Goal: Task Accomplishment & Management: Manage account settings

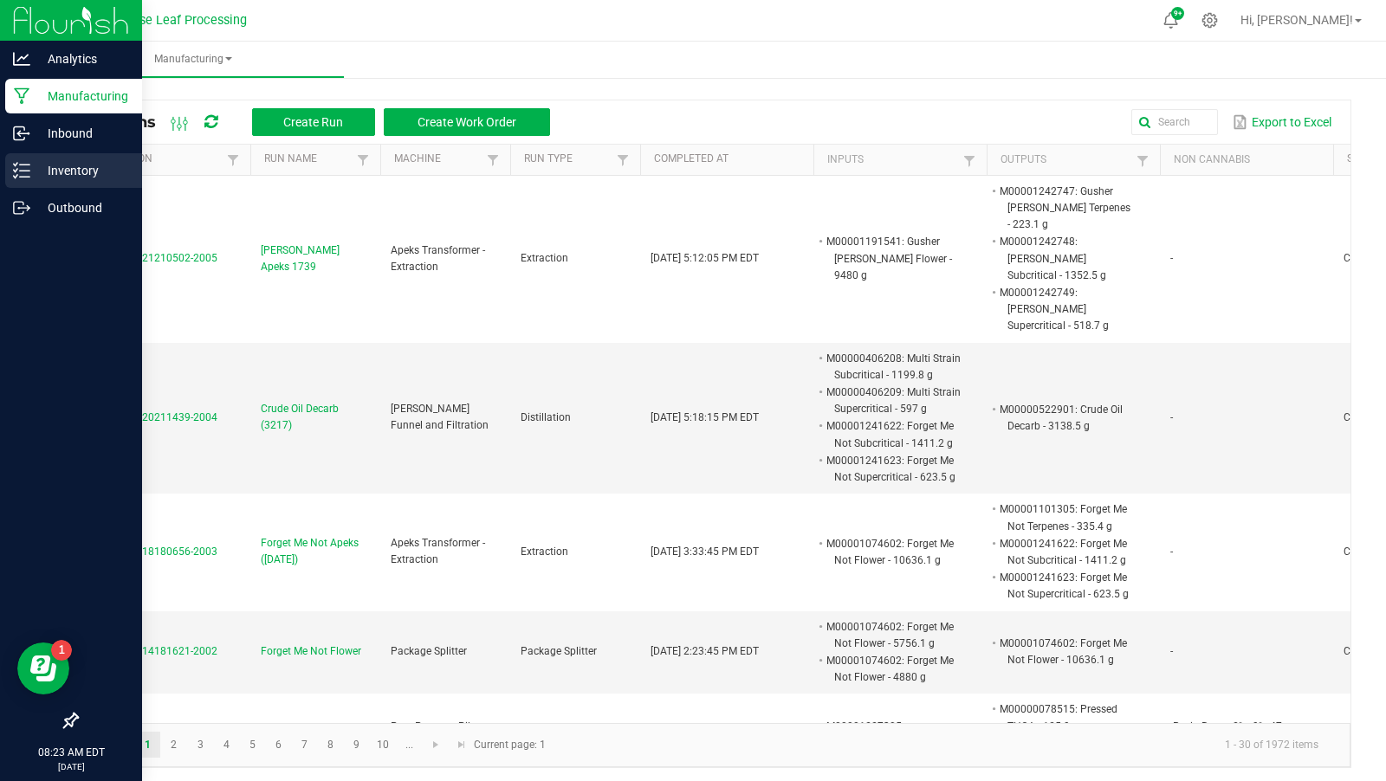
click at [40, 174] on p "Inventory" at bounding box center [82, 170] width 104 height 21
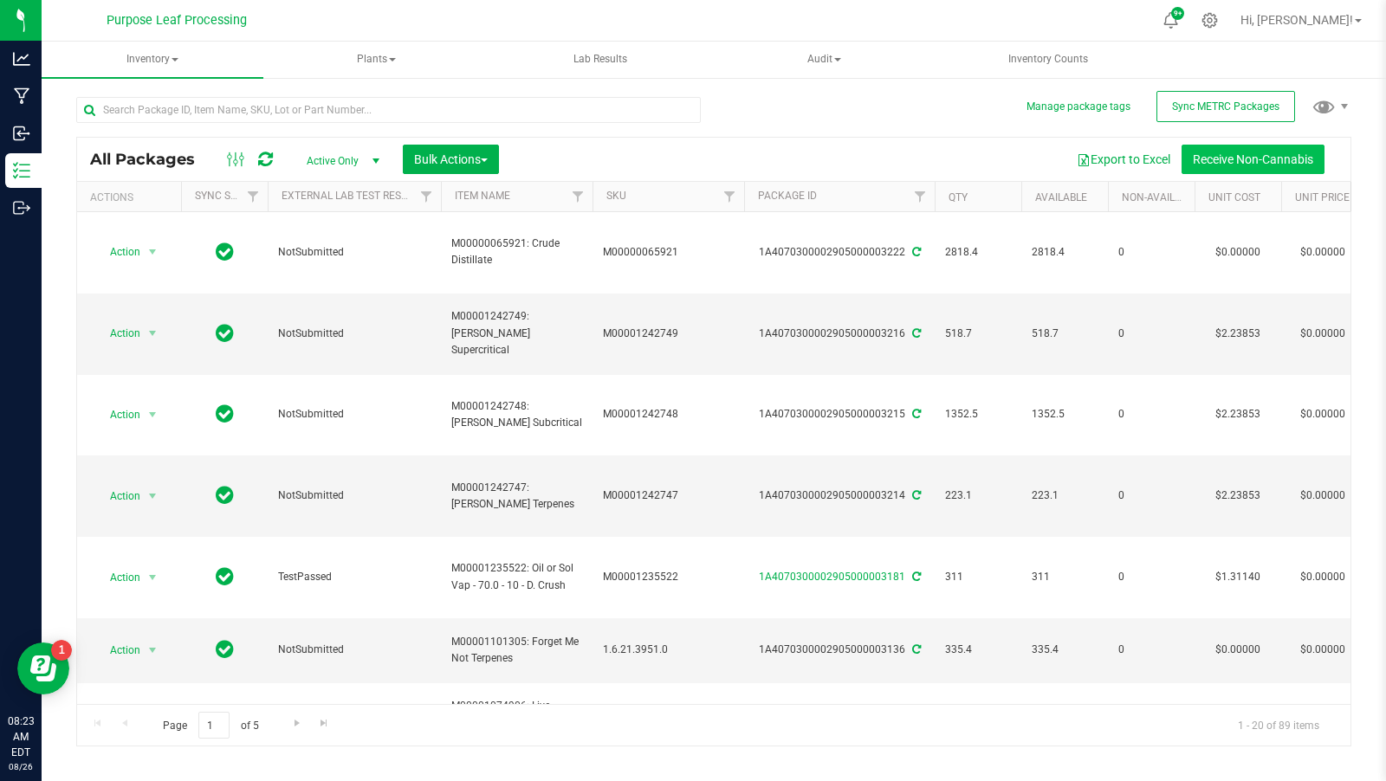
click at [1209, 155] on button "Receive Non-Cannabis" at bounding box center [1253, 159] width 143 height 29
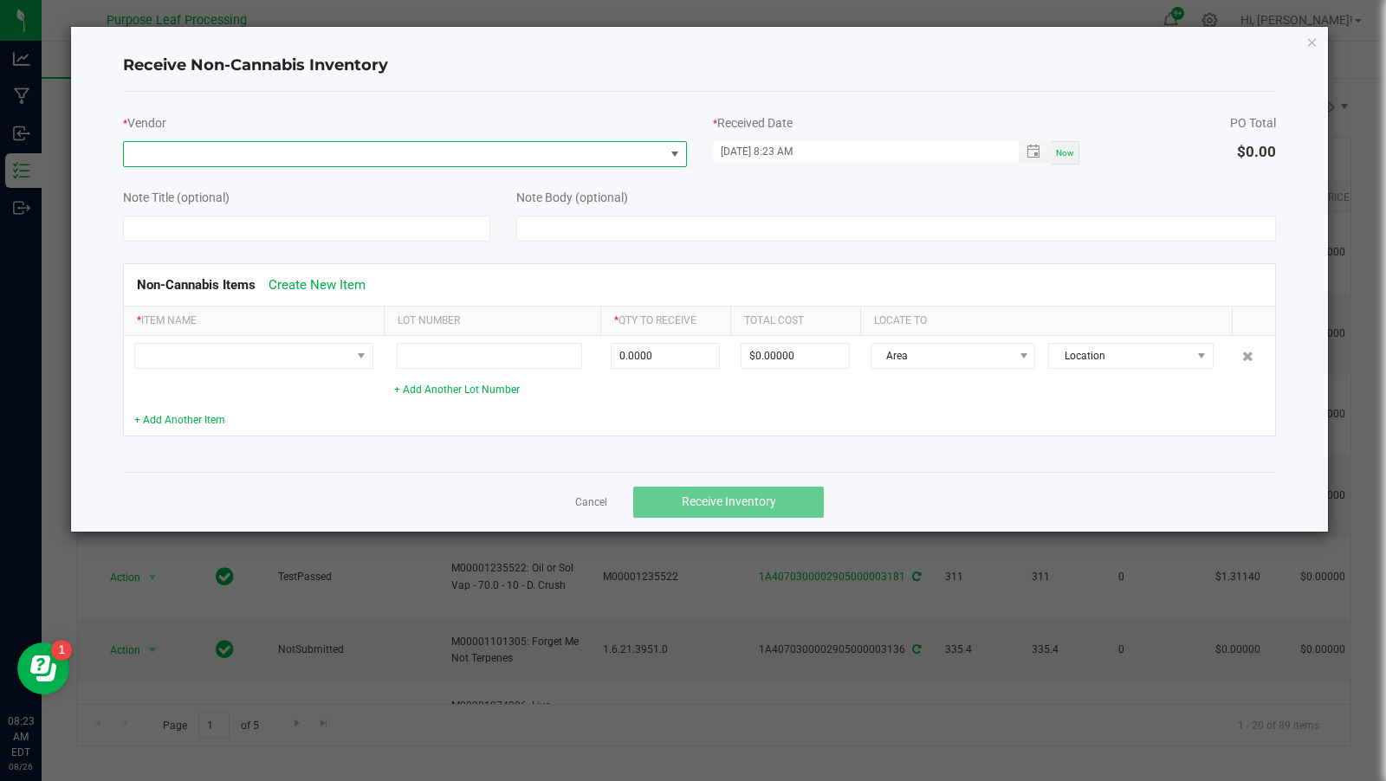
click at [634, 158] on span at bounding box center [394, 154] width 541 height 24
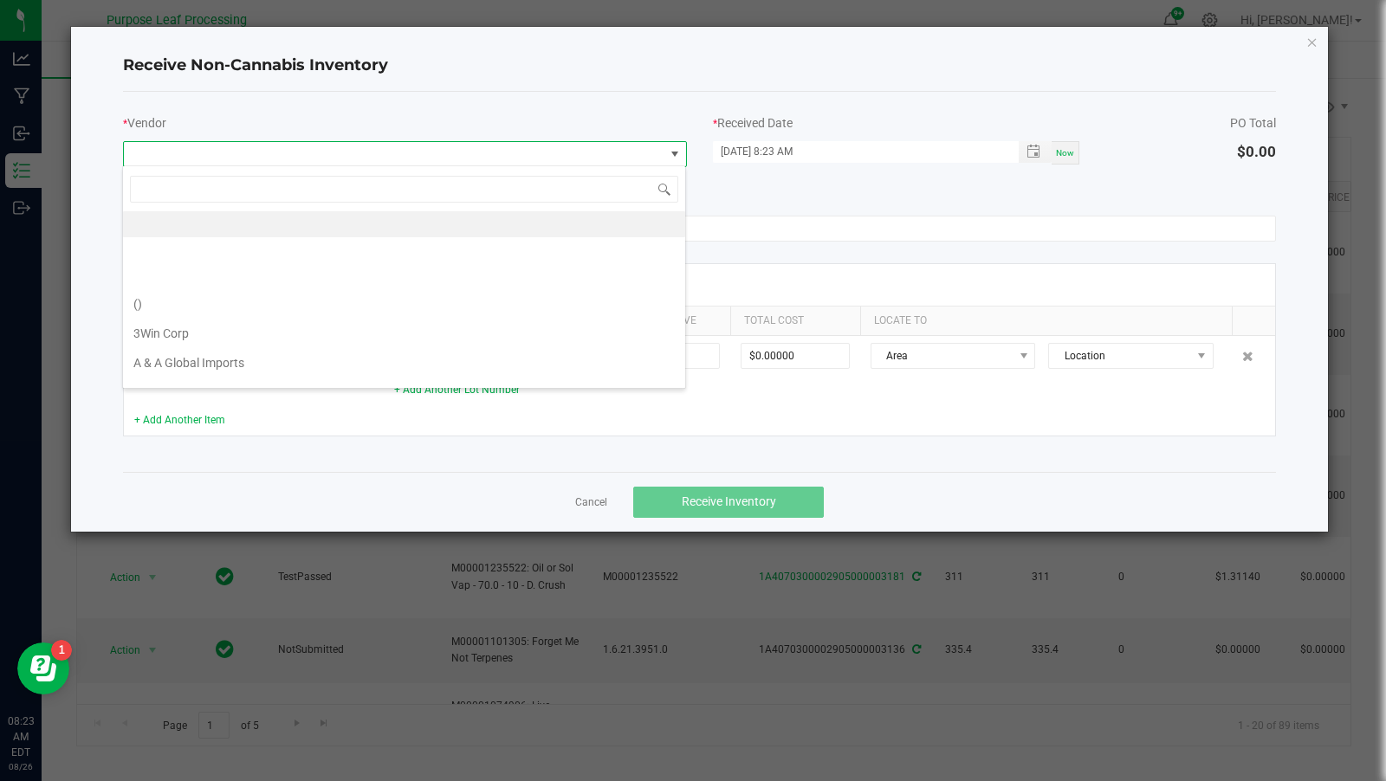
scroll to position [25, 564]
type input "rosin"
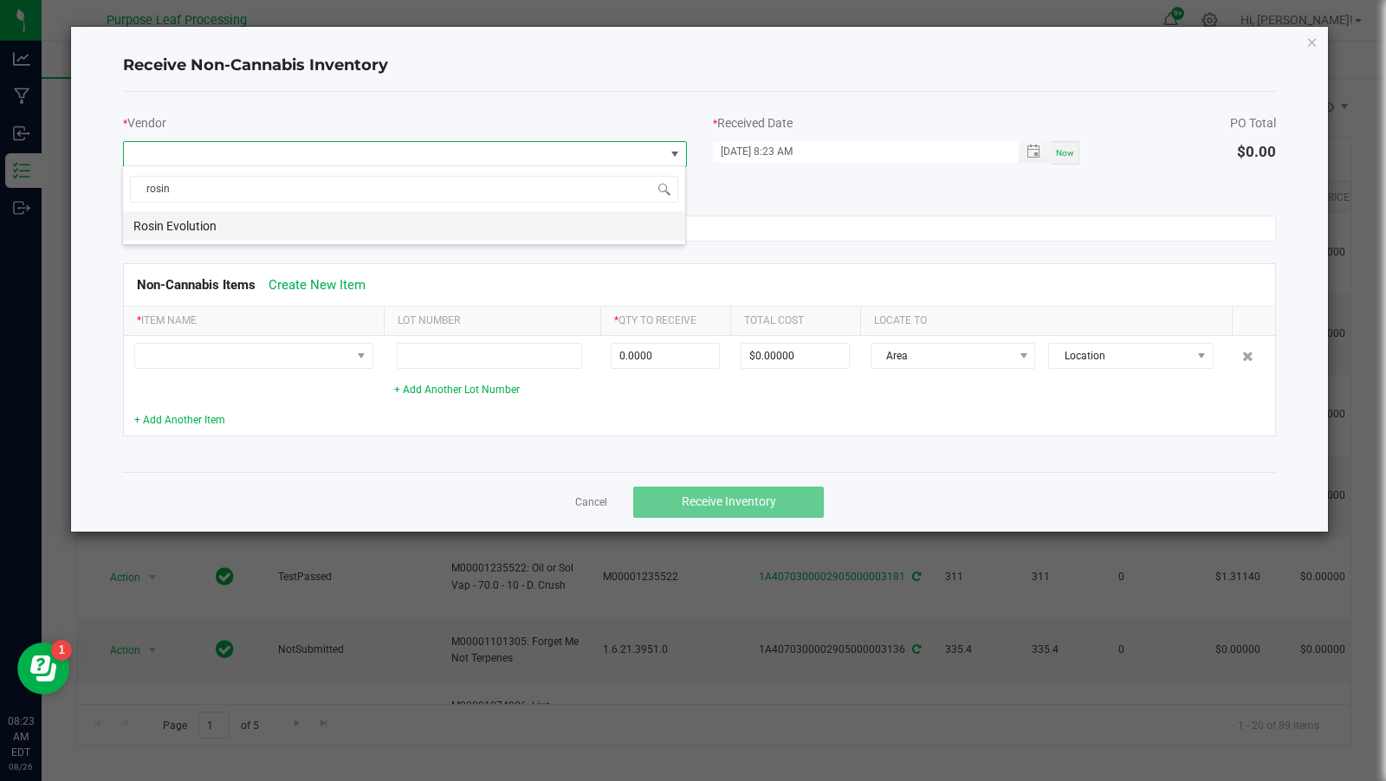
click at [588, 224] on li "Rosin Evolution" at bounding box center [404, 225] width 562 height 29
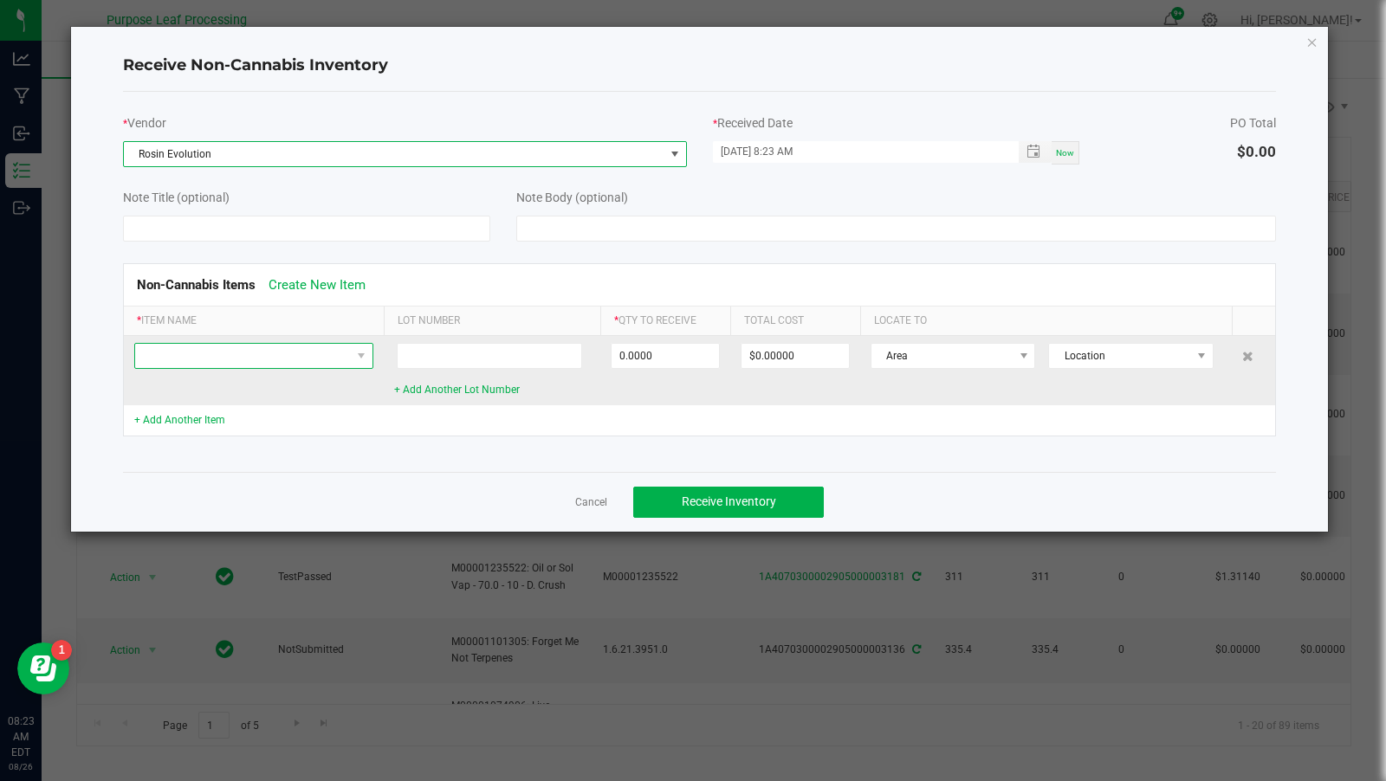
click at [345, 354] on span at bounding box center [243, 356] width 216 height 24
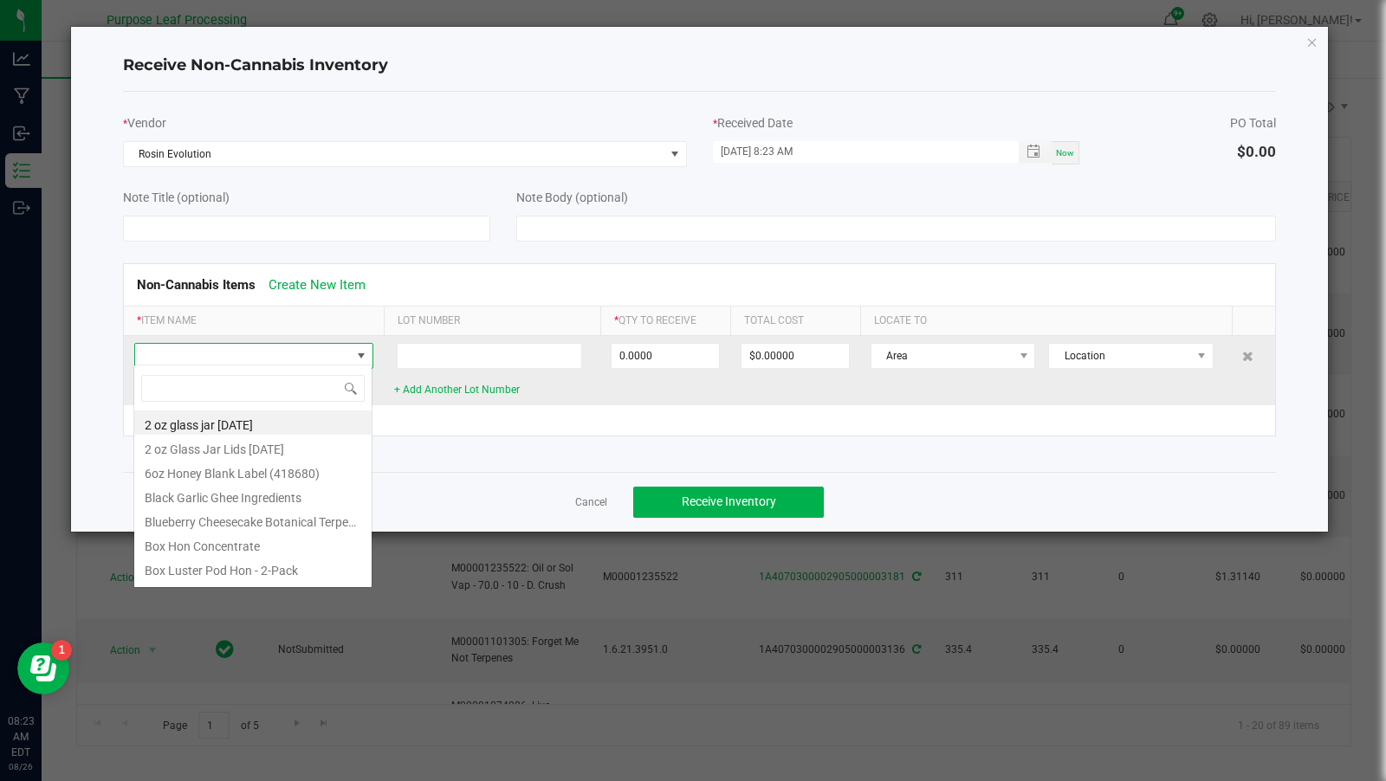
scroll to position [25, 239]
type input "rosin"
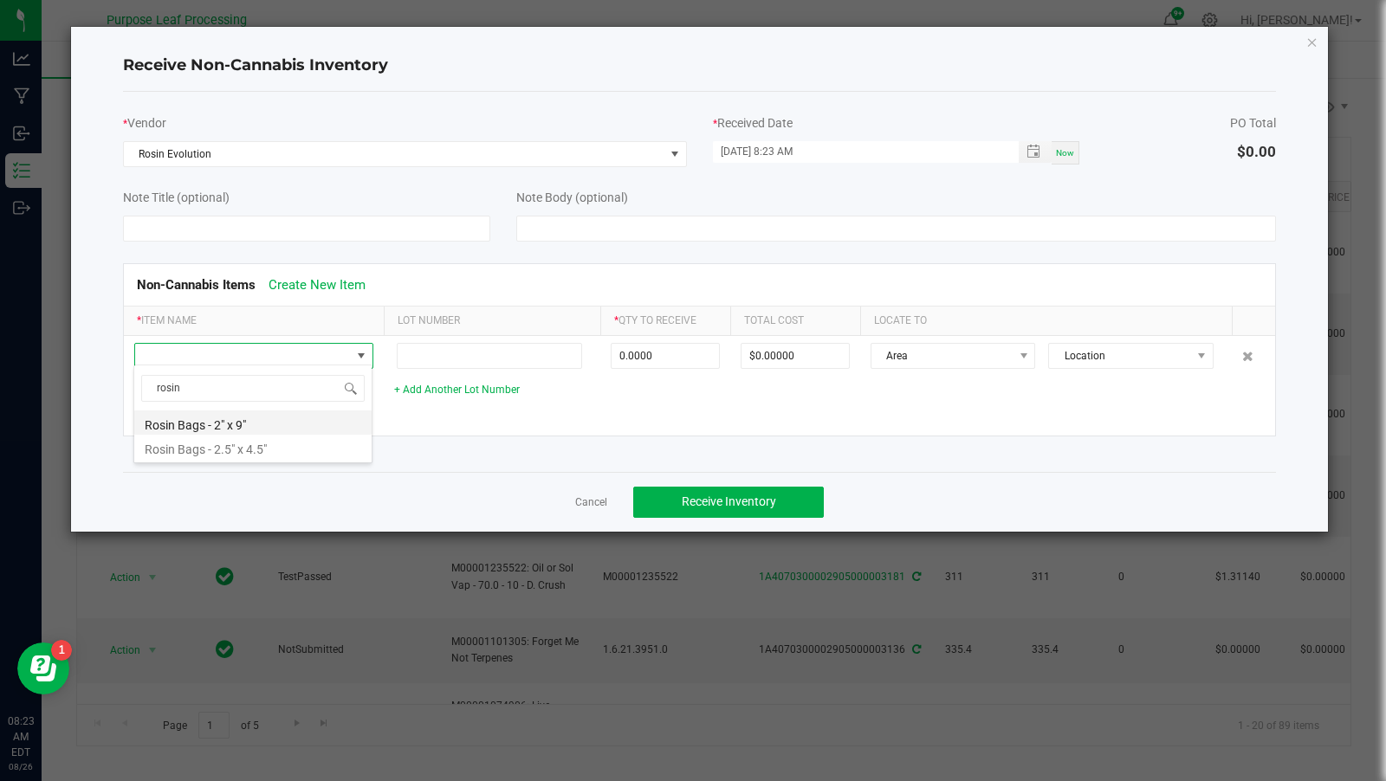
click at [337, 420] on li "Rosin Bags - 2" x 9"" at bounding box center [252, 423] width 237 height 24
type input "0 ea"
click at [1314, 39] on icon "Close" at bounding box center [1312, 41] width 12 height 21
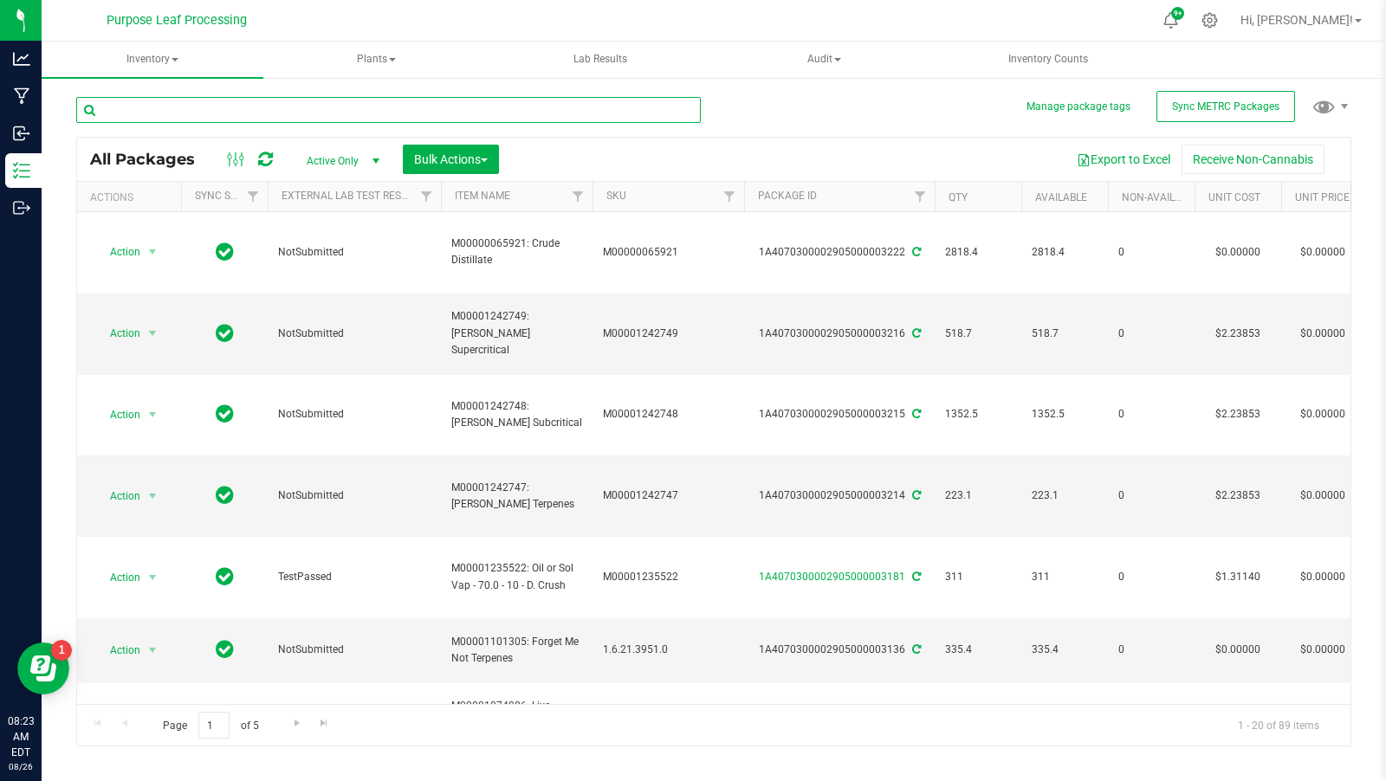
click at [524, 106] on input "text" at bounding box center [388, 110] width 625 height 26
type input "rosin bags"
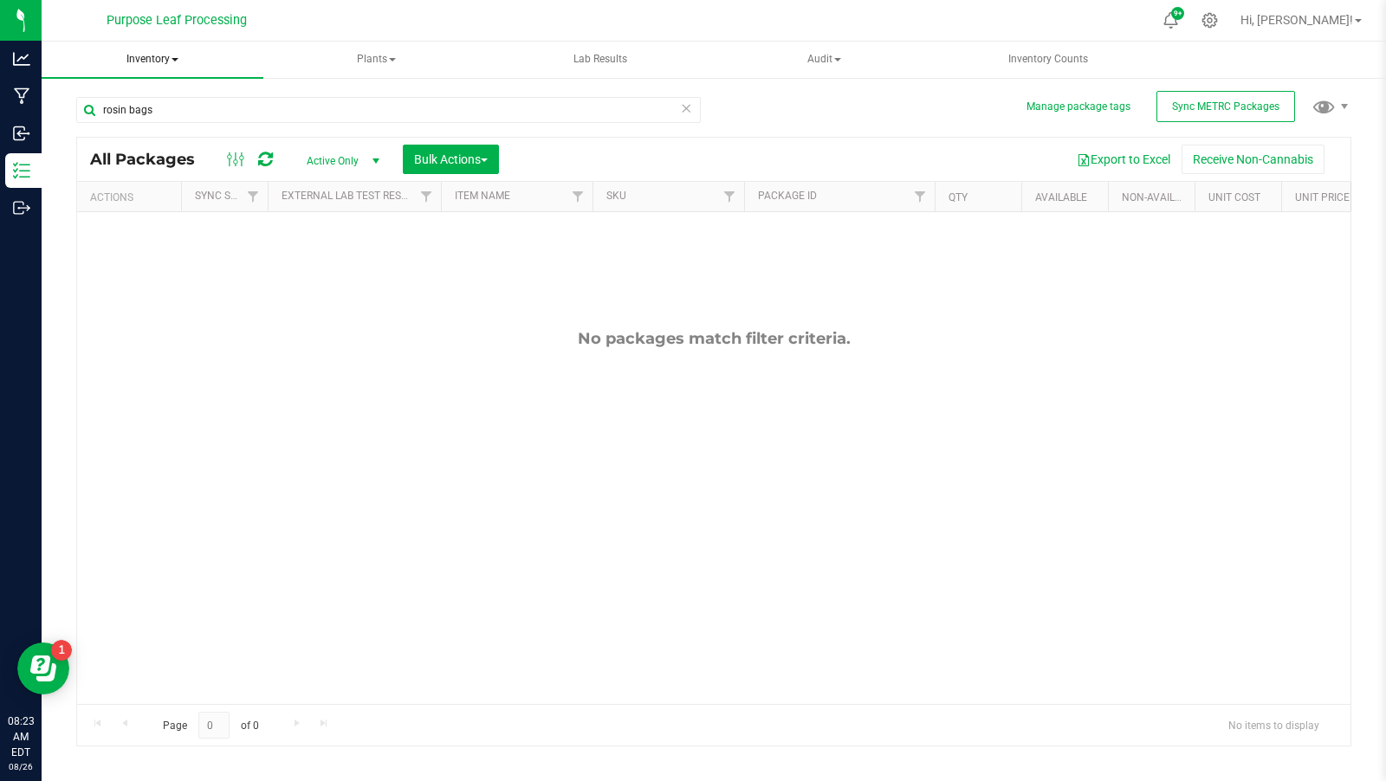
click at [165, 63] on span "Inventory" at bounding box center [153, 60] width 222 height 36
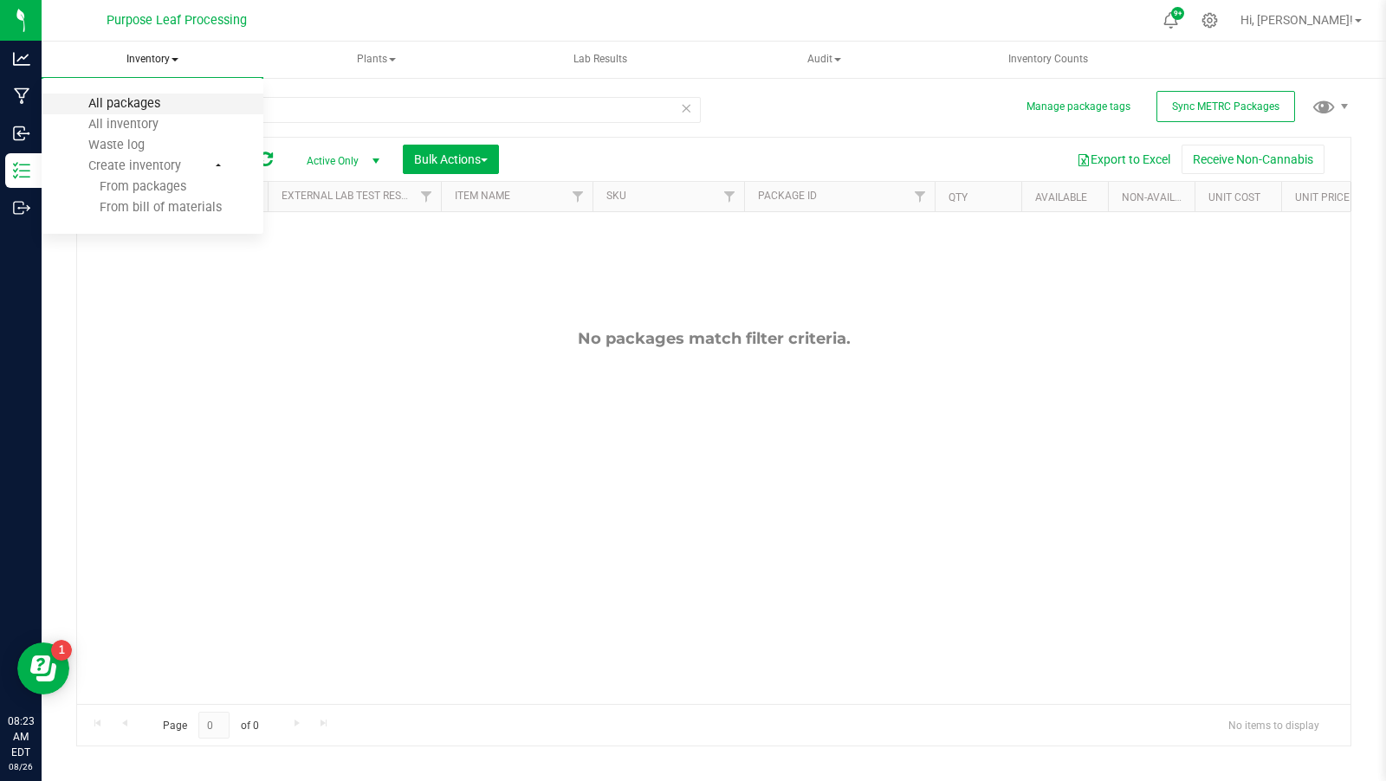
click at [159, 106] on span "All packages" at bounding box center [124, 103] width 119 height 15
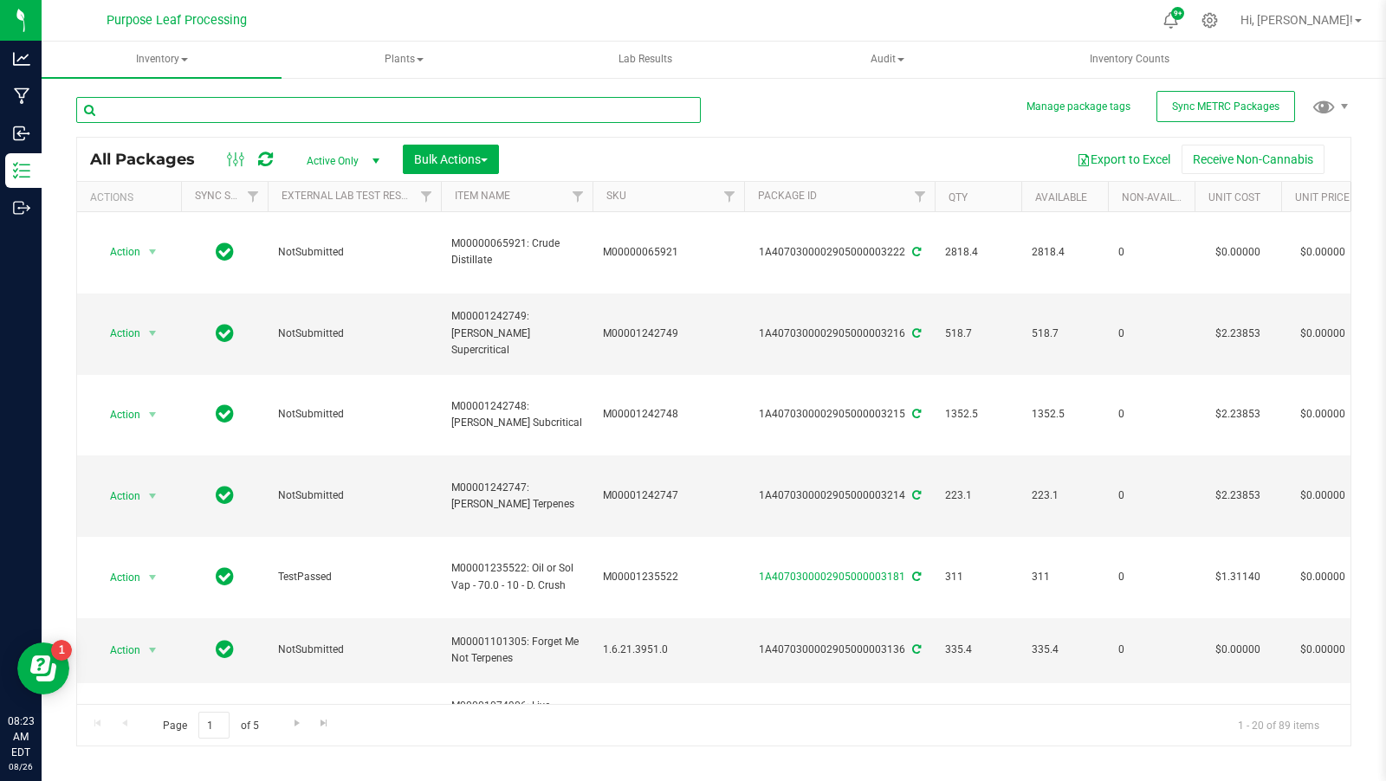
click at [159, 106] on input "text" at bounding box center [388, 110] width 625 height 26
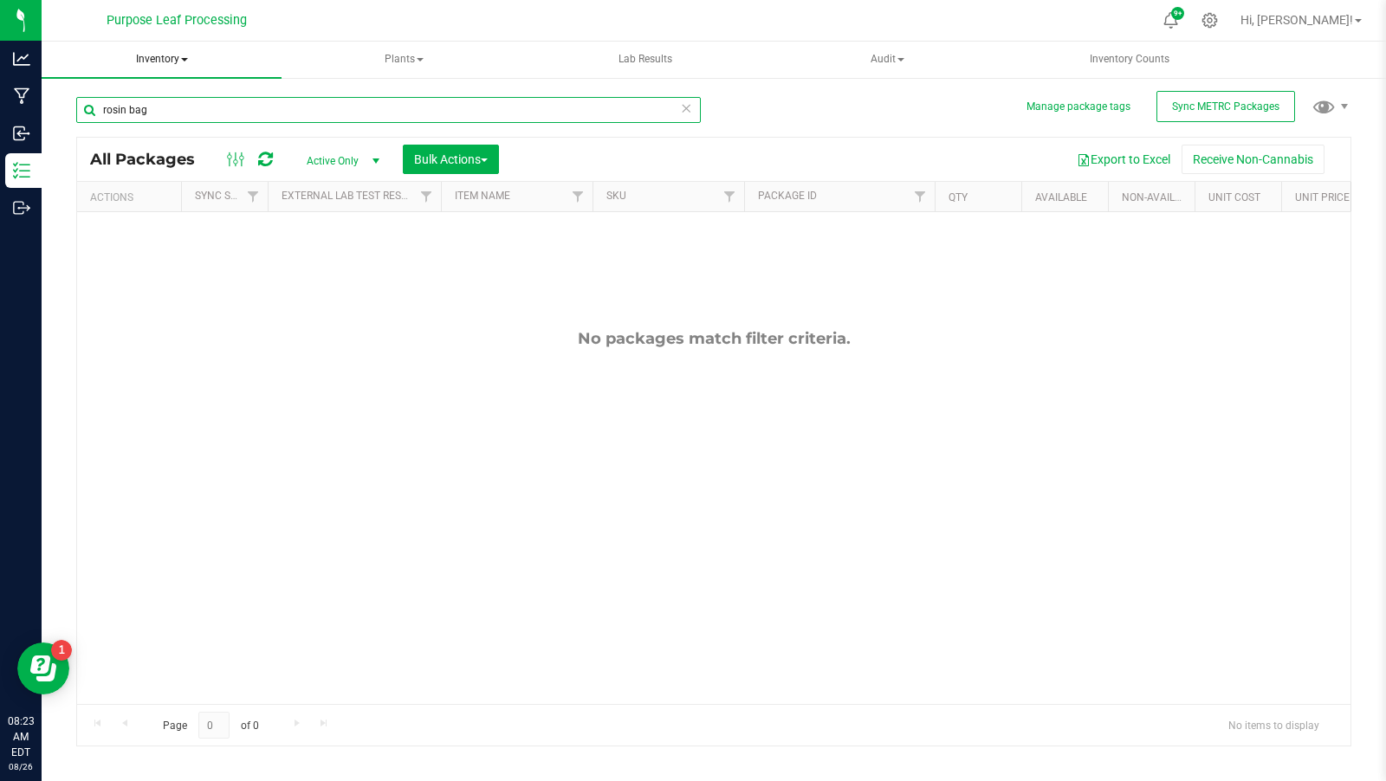
type input "rosin bag"
click at [156, 68] on span "Inventory" at bounding box center [162, 60] width 240 height 36
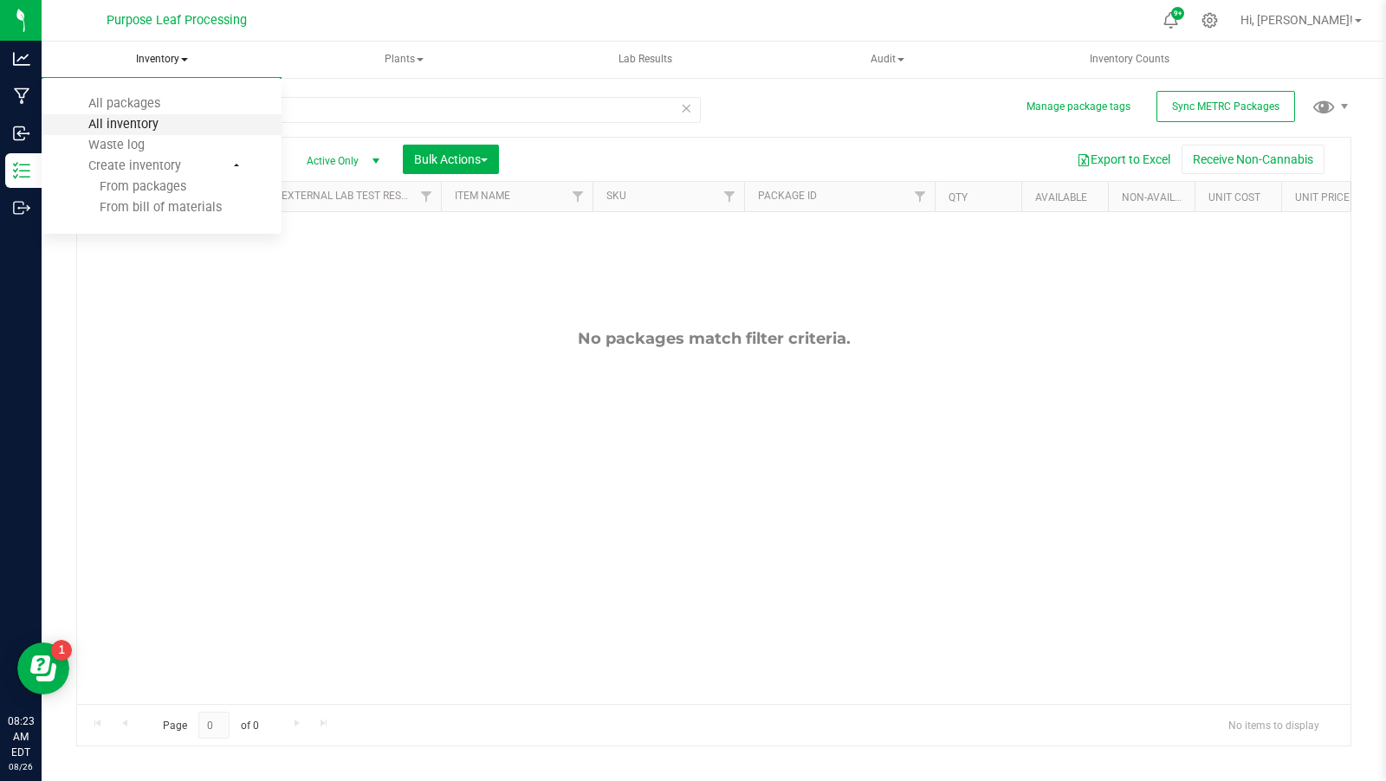
click at [162, 128] on span "All inventory" at bounding box center [123, 124] width 117 height 15
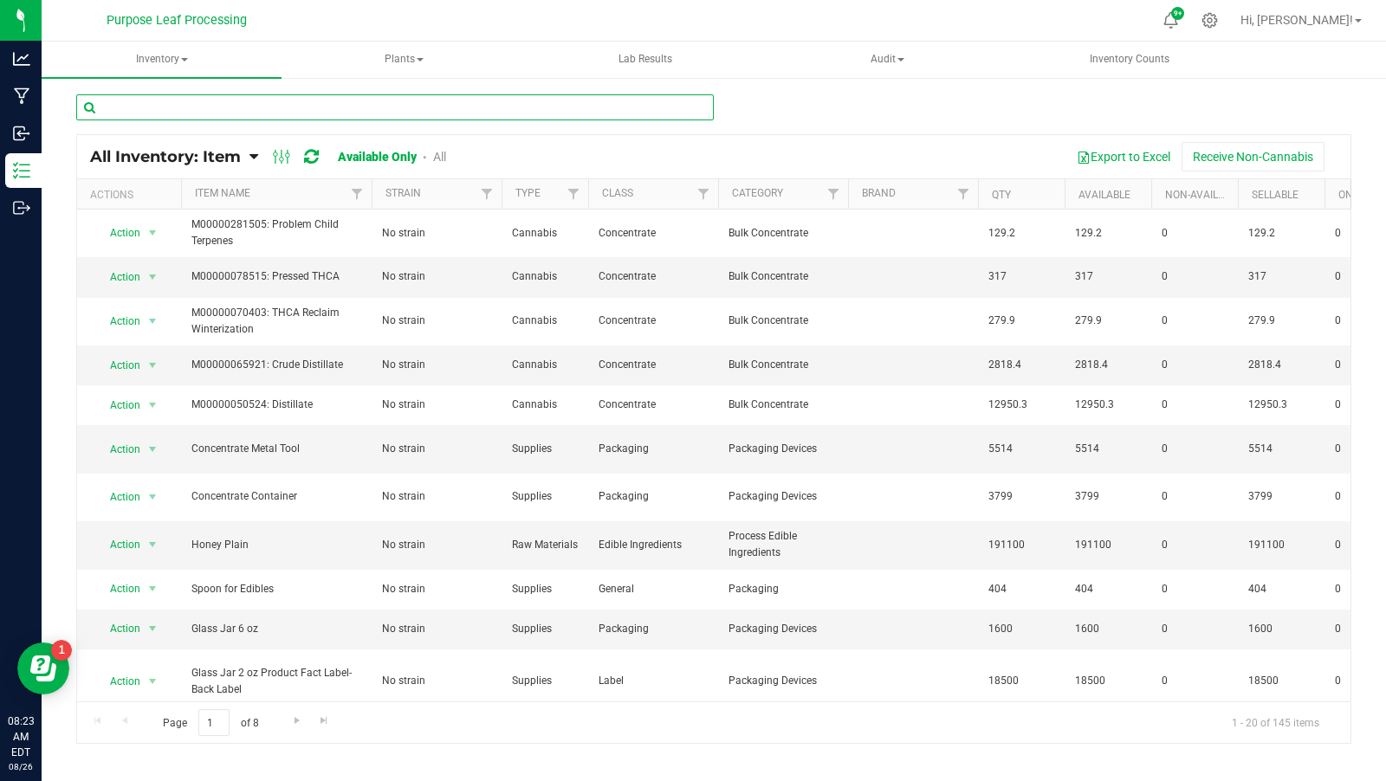
click at [168, 110] on input "text" at bounding box center [395, 107] width 638 height 26
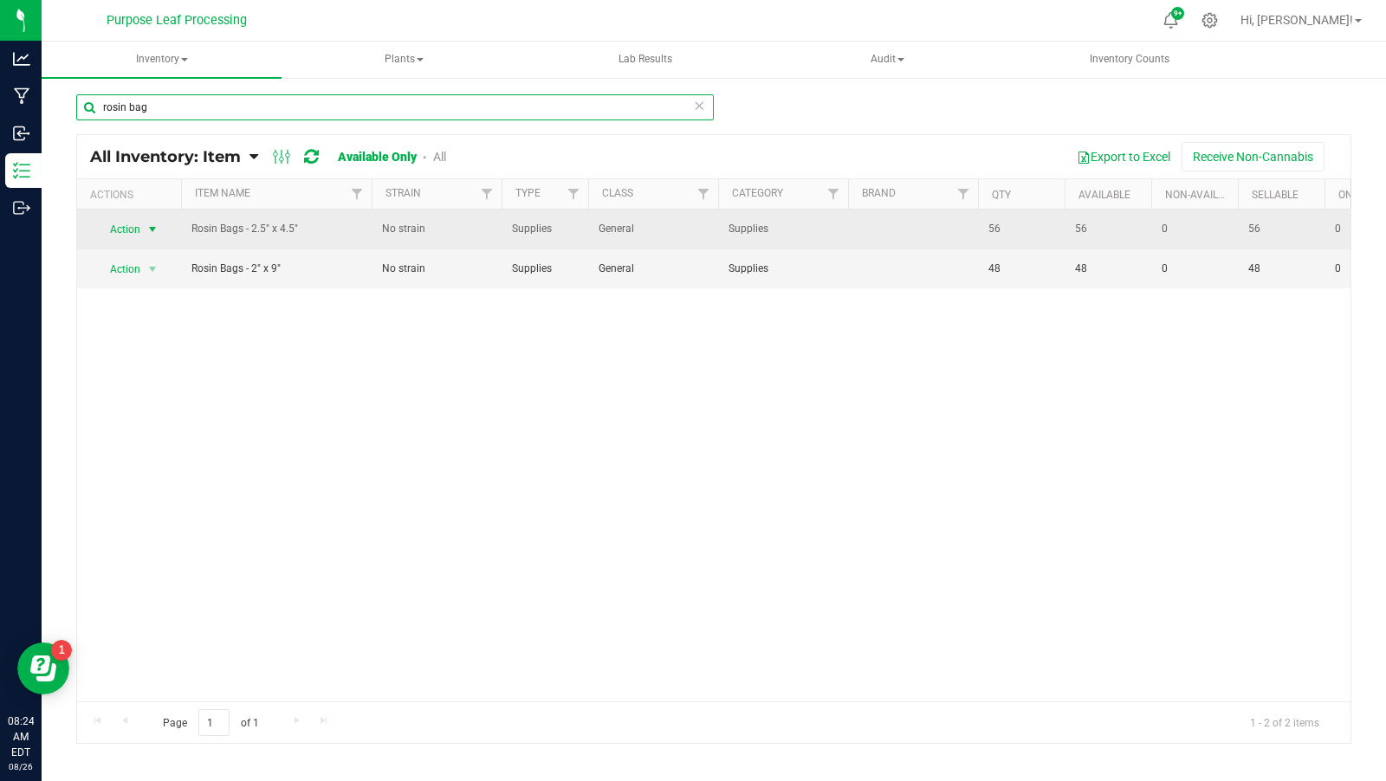
type input "rosin bag"
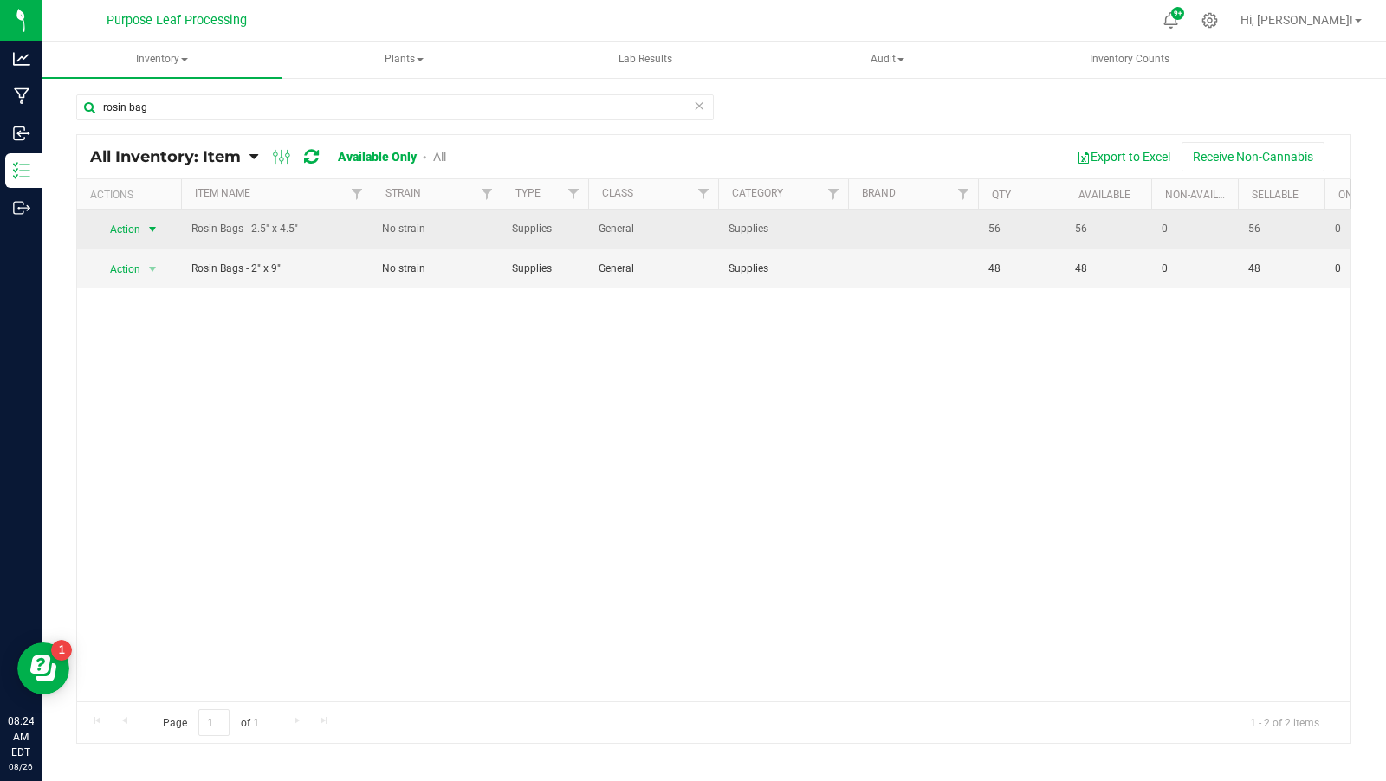
click at [147, 229] on span "select" at bounding box center [153, 230] width 14 height 14
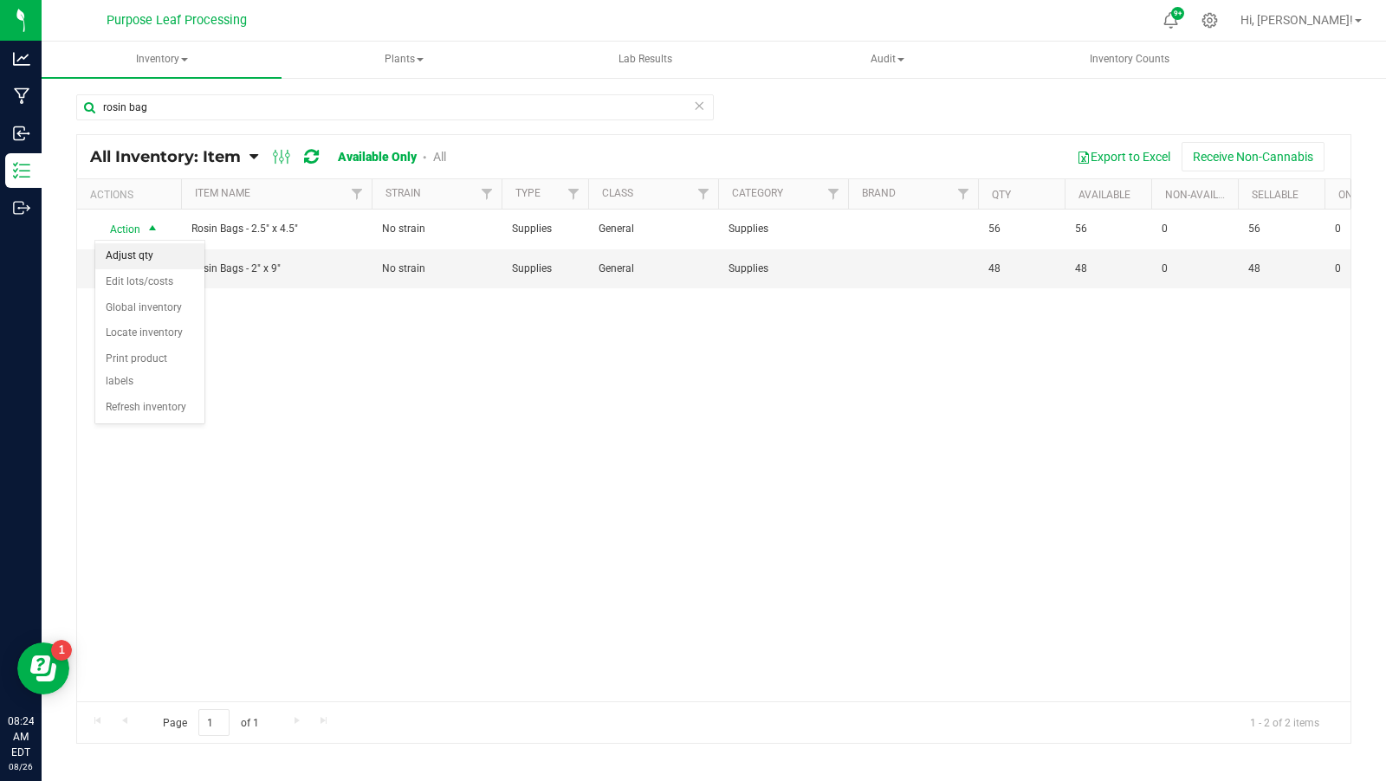
click at [171, 259] on li "Adjust qty" at bounding box center [149, 256] width 109 height 26
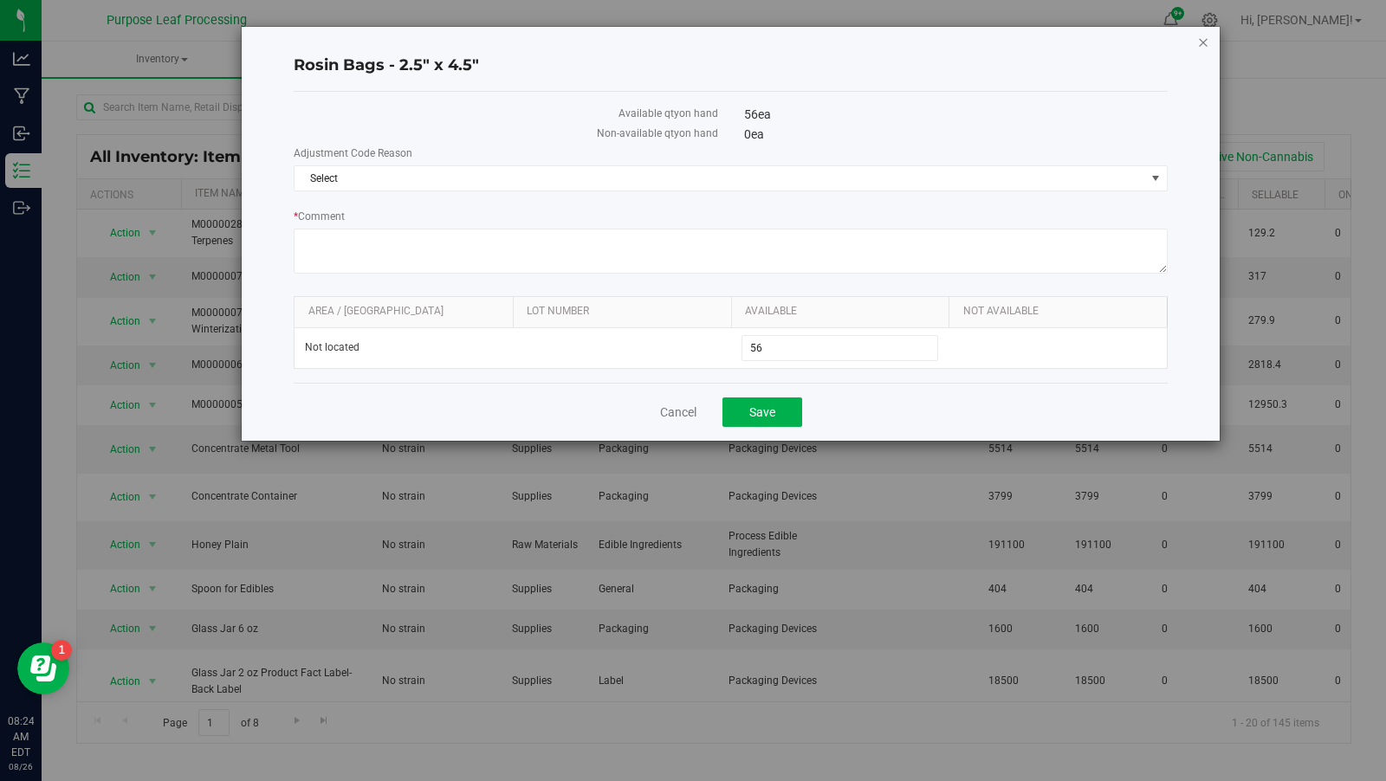
click at [1198, 46] on icon "button" at bounding box center [1203, 41] width 12 height 21
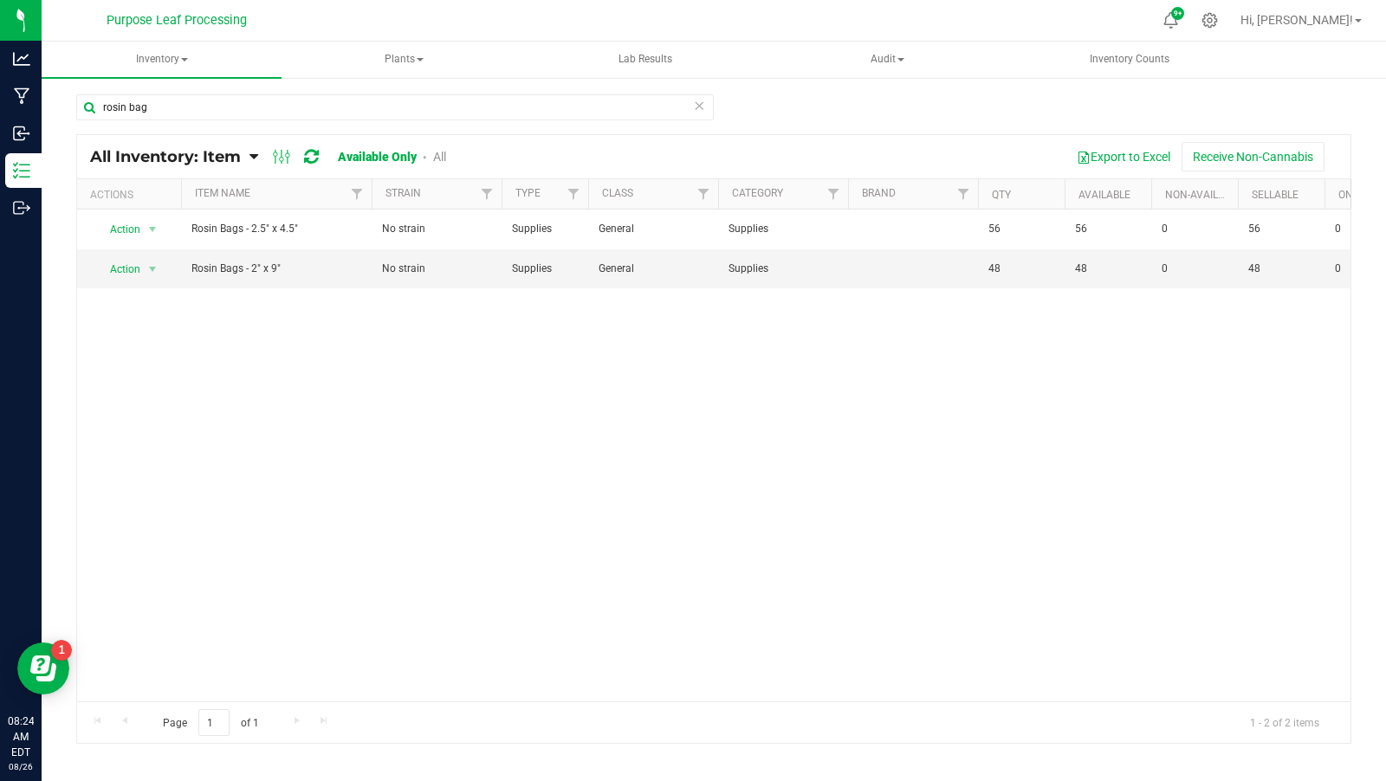
click at [699, 108] on icon at bounding box center [699, 104] width 12 height 21
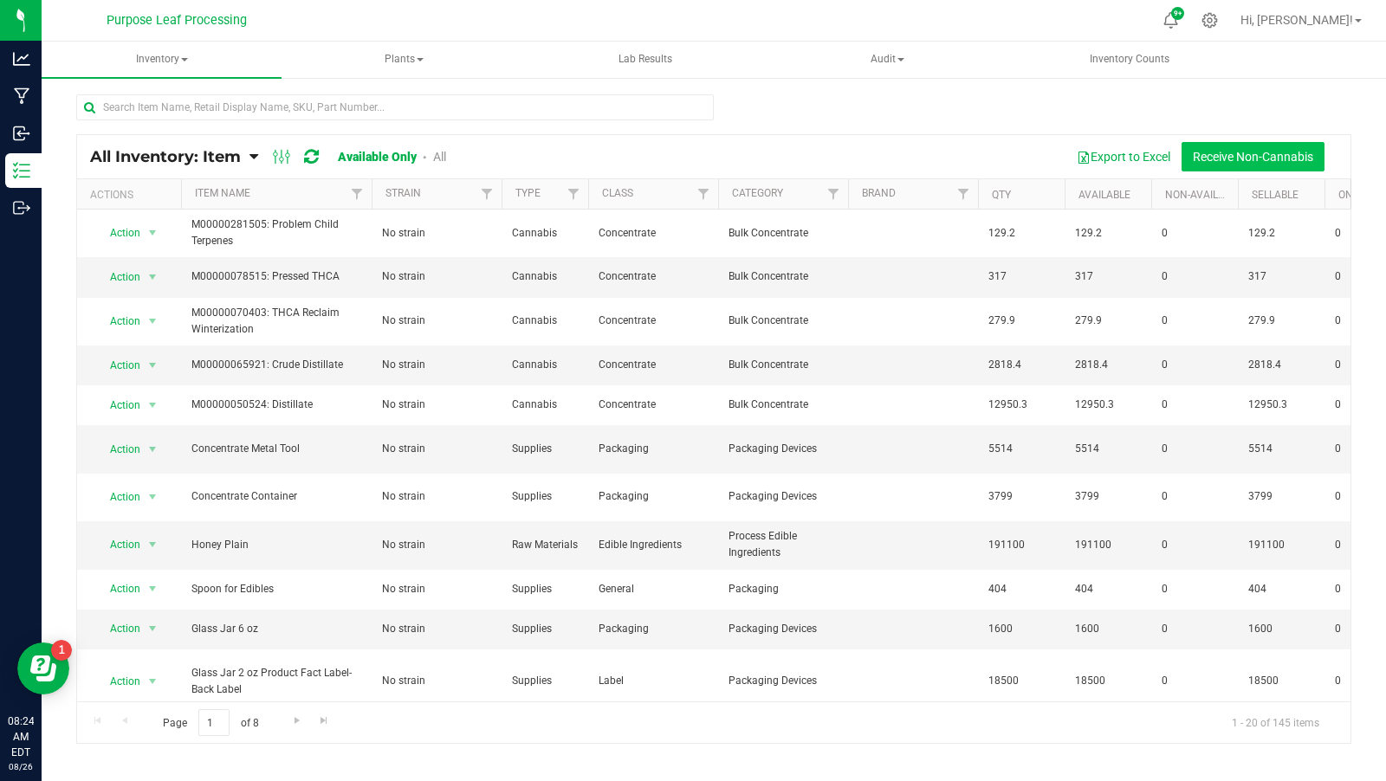
click at [1222, 145] on button "Receive Non-Cannabis" at bounding box center [1253, 156] width 143 height 29
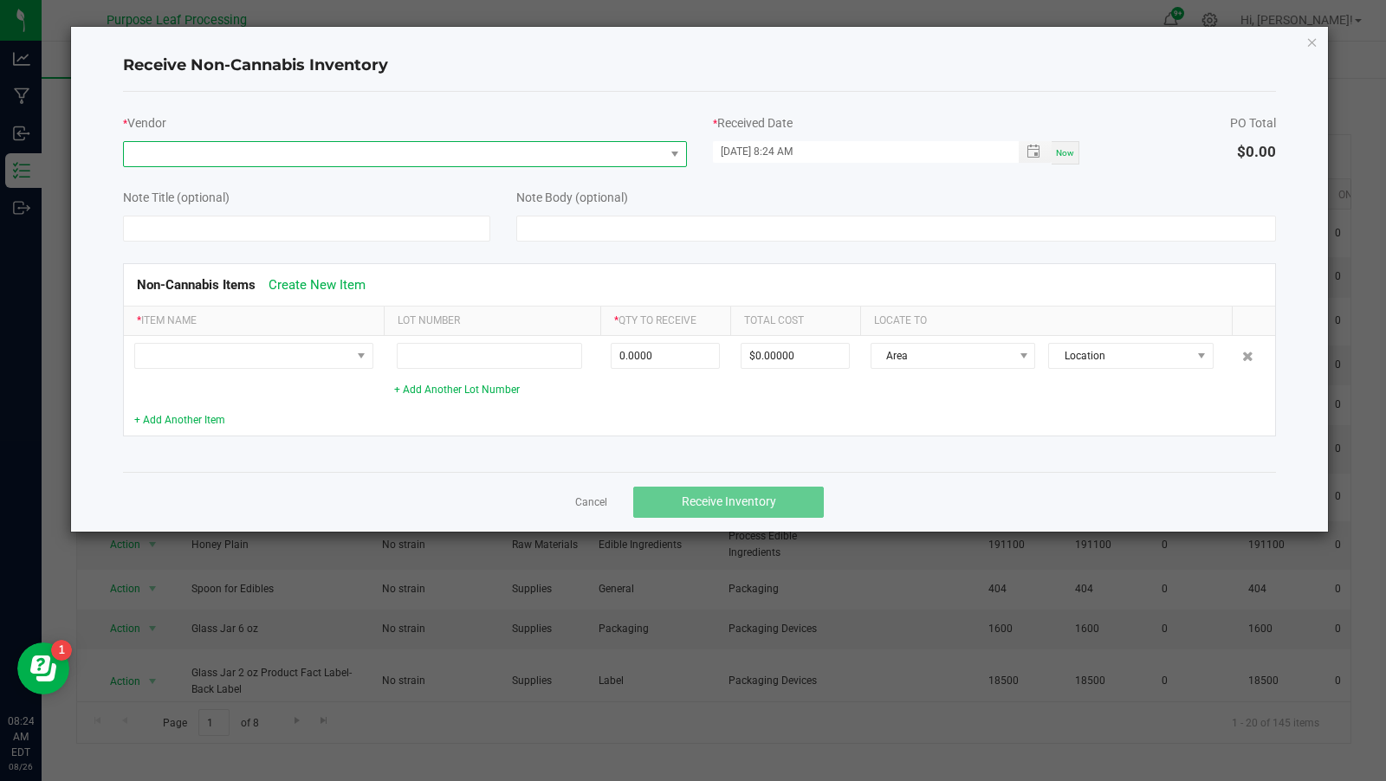
click at [588, 164] on span at bounding box center [394, 154] width 541 height 24
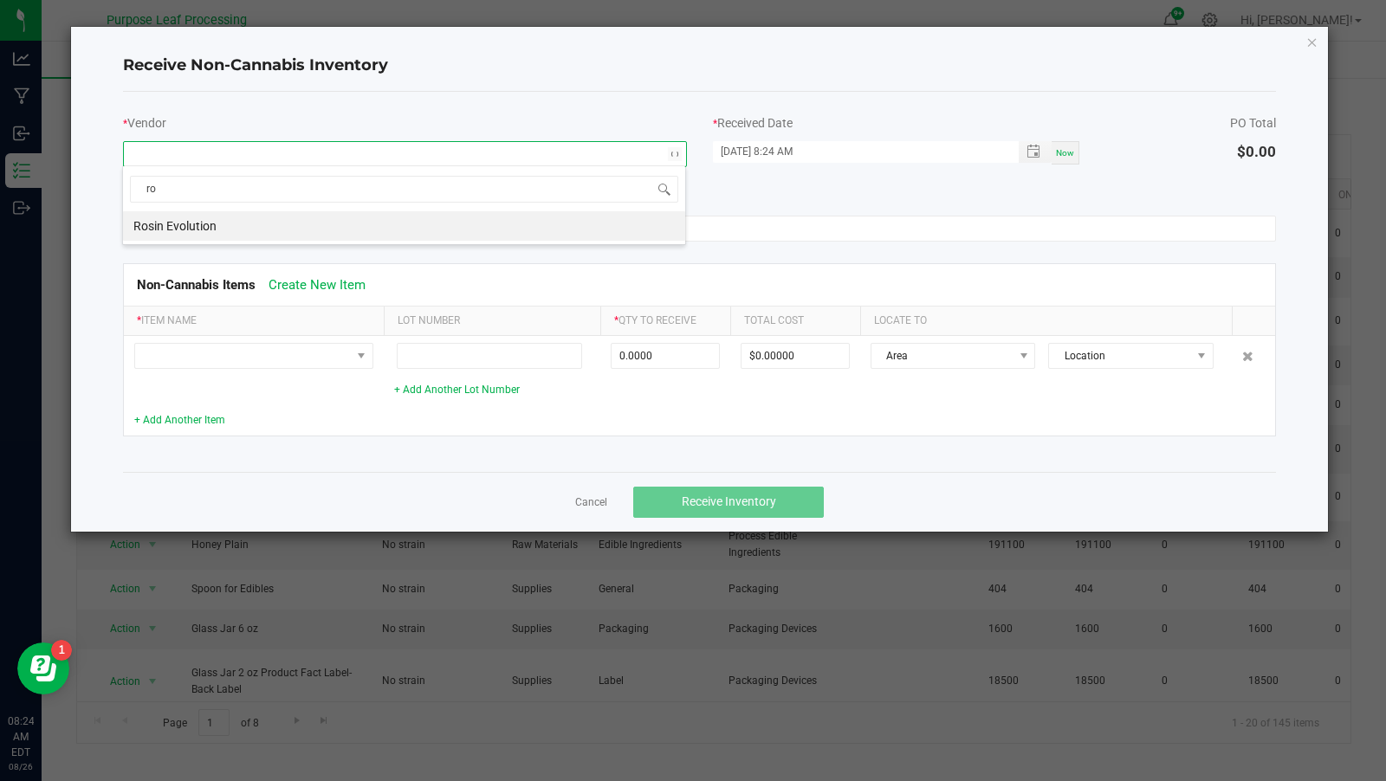
type input "r"
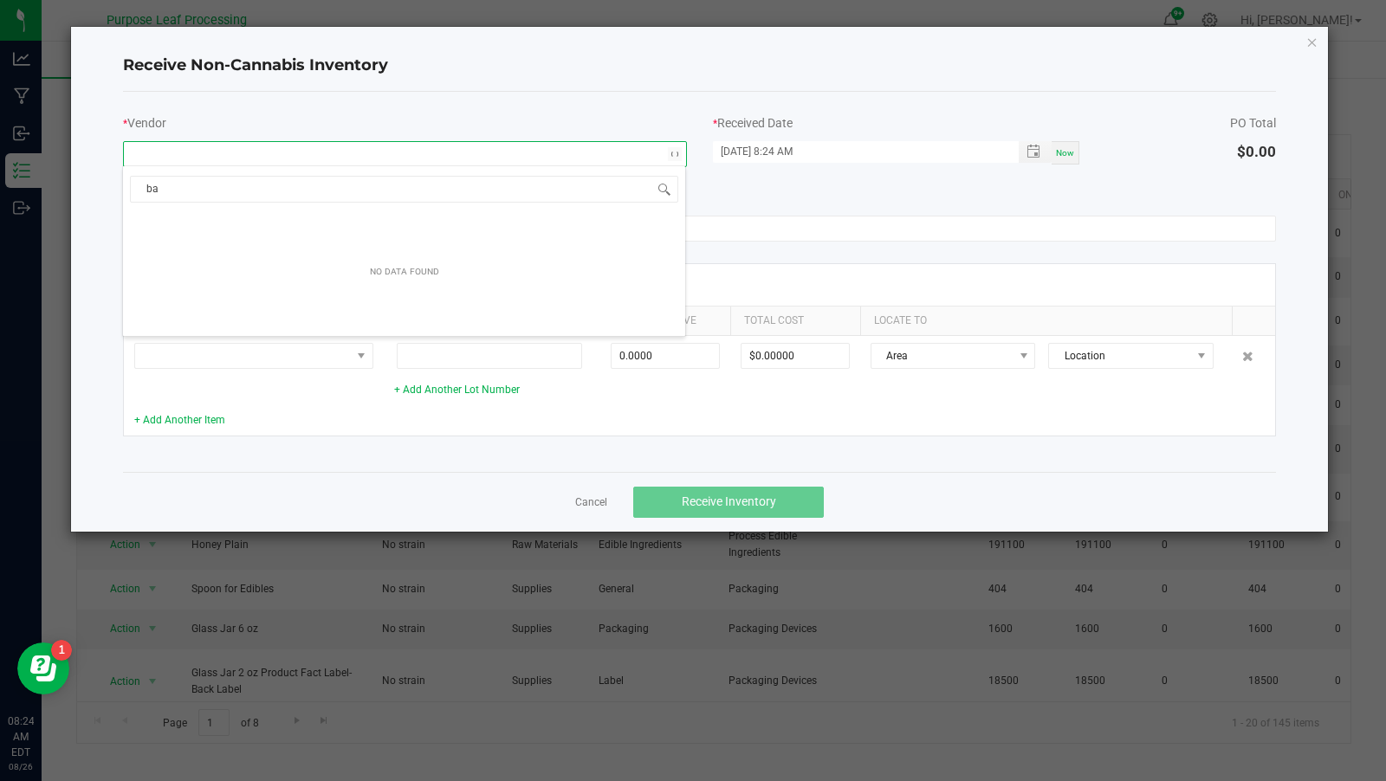
type input "b"
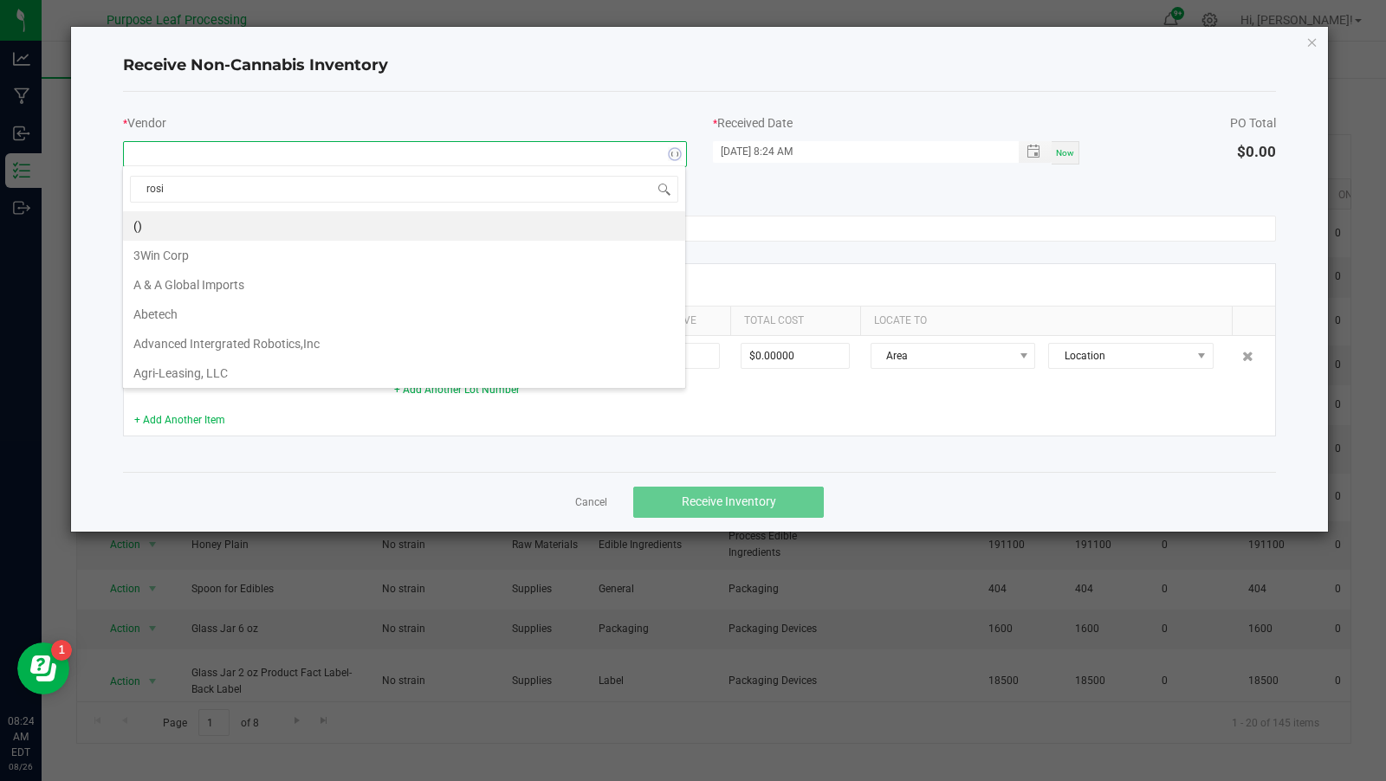
type input "rosin"
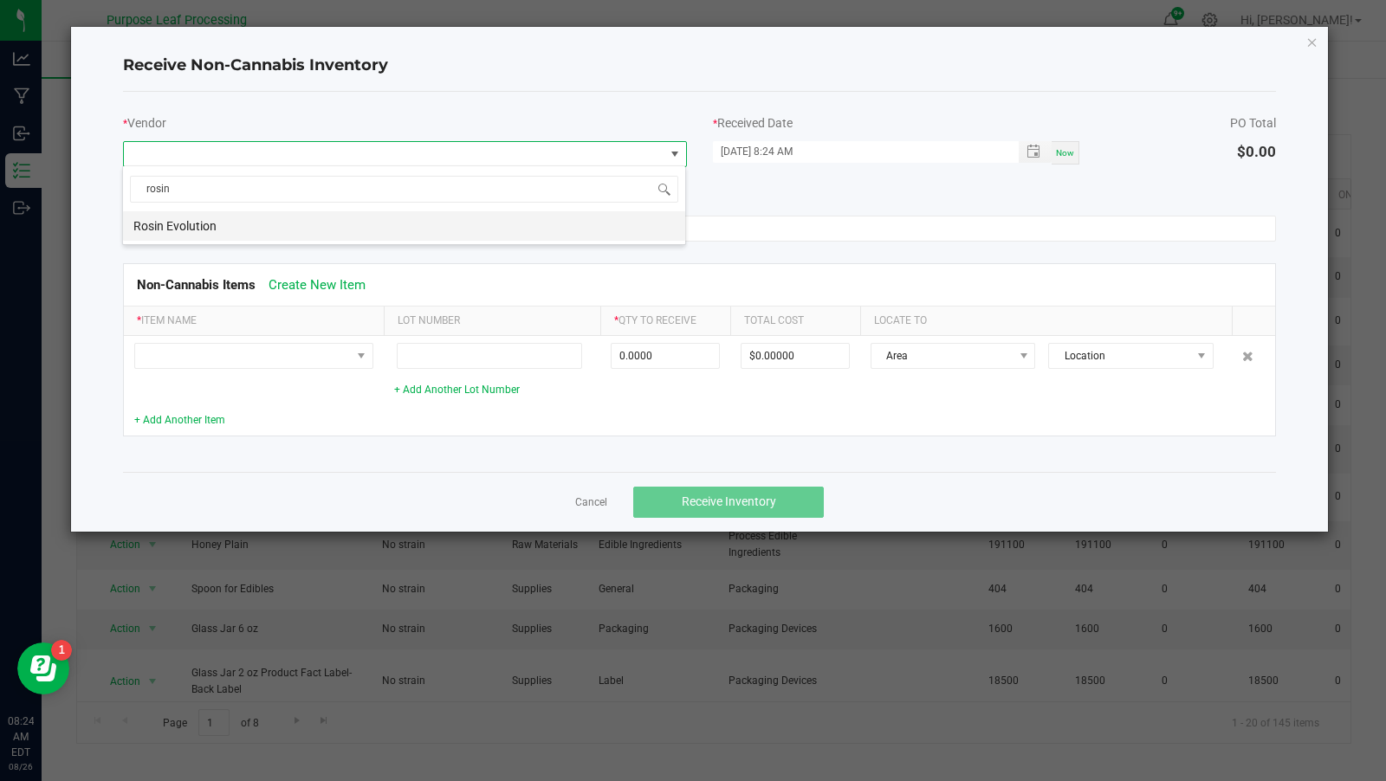
click at [577, 227] on li "Rosin Evolution" at bounding box center [404, 225] width 562 height 29
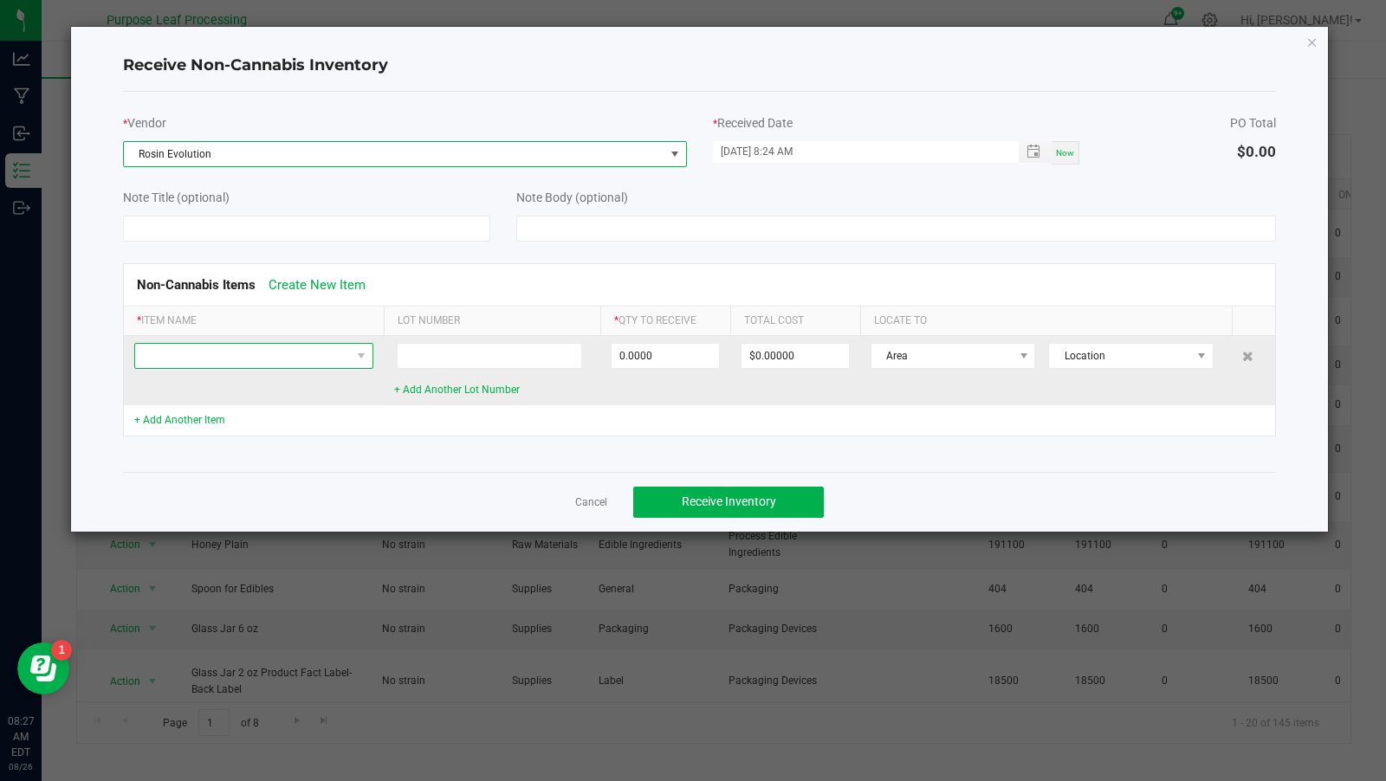
click at [185, 361] on span at bounding box center [243, 356] width 216 height 24
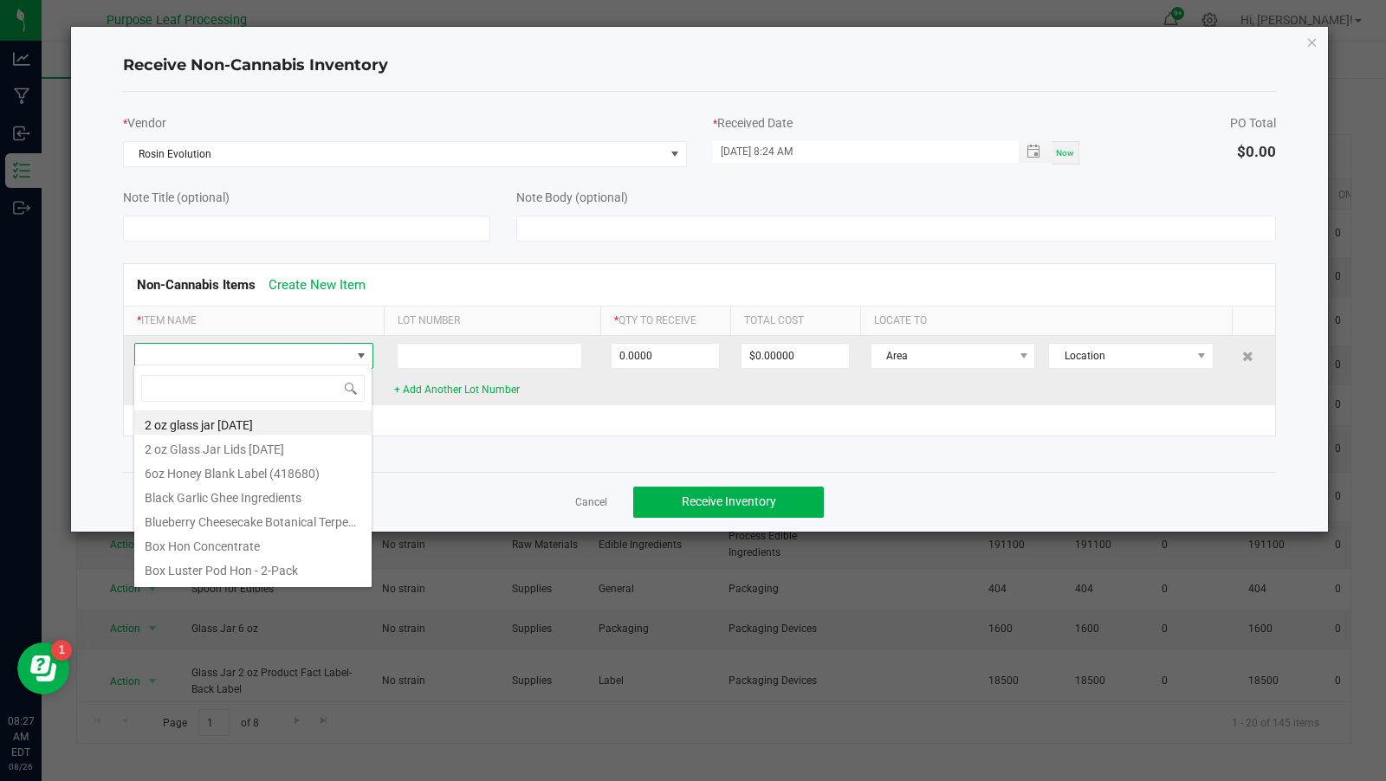
scroll to position [25, 239]
type input "rosin bags"
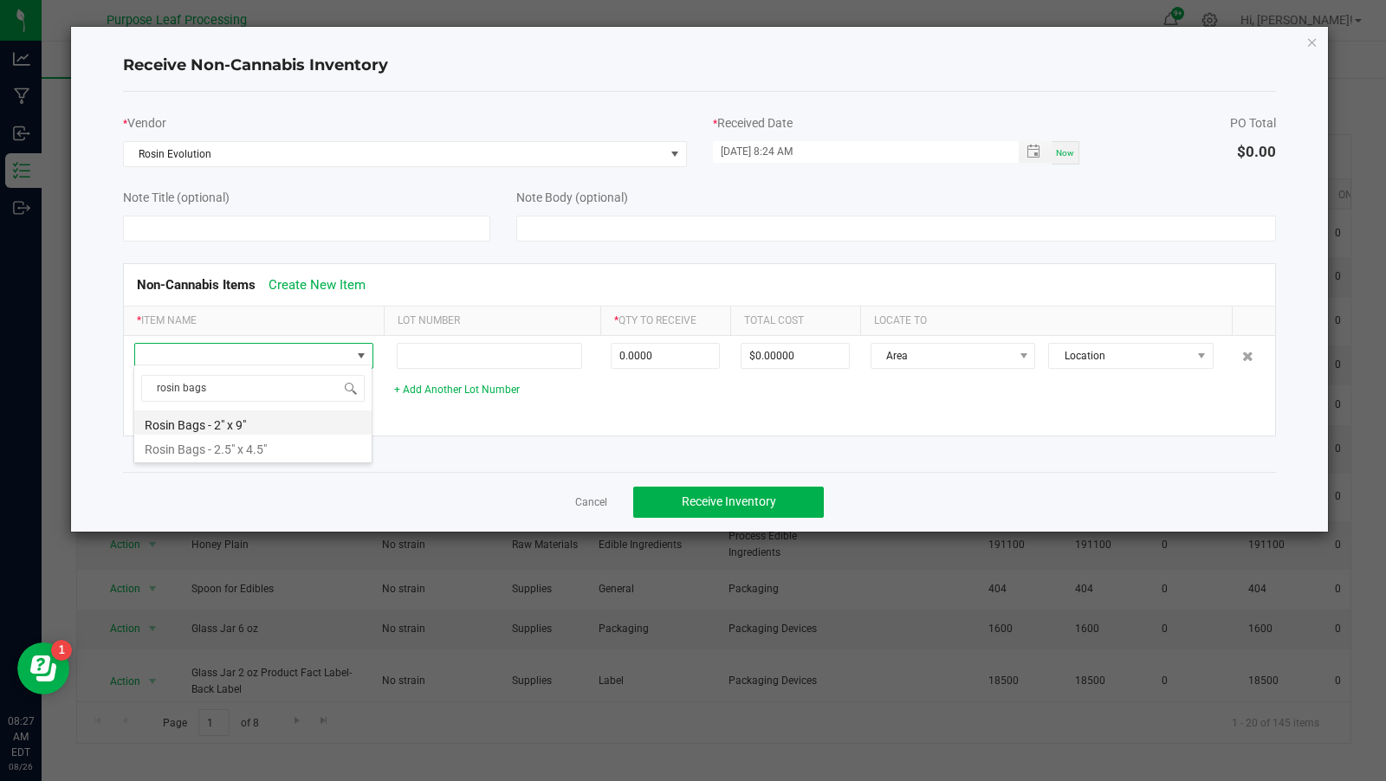
click at [208, 425] on li "Rosin Bags - 2" x 9"" at bounding box center [252, 423] width 237 height 24
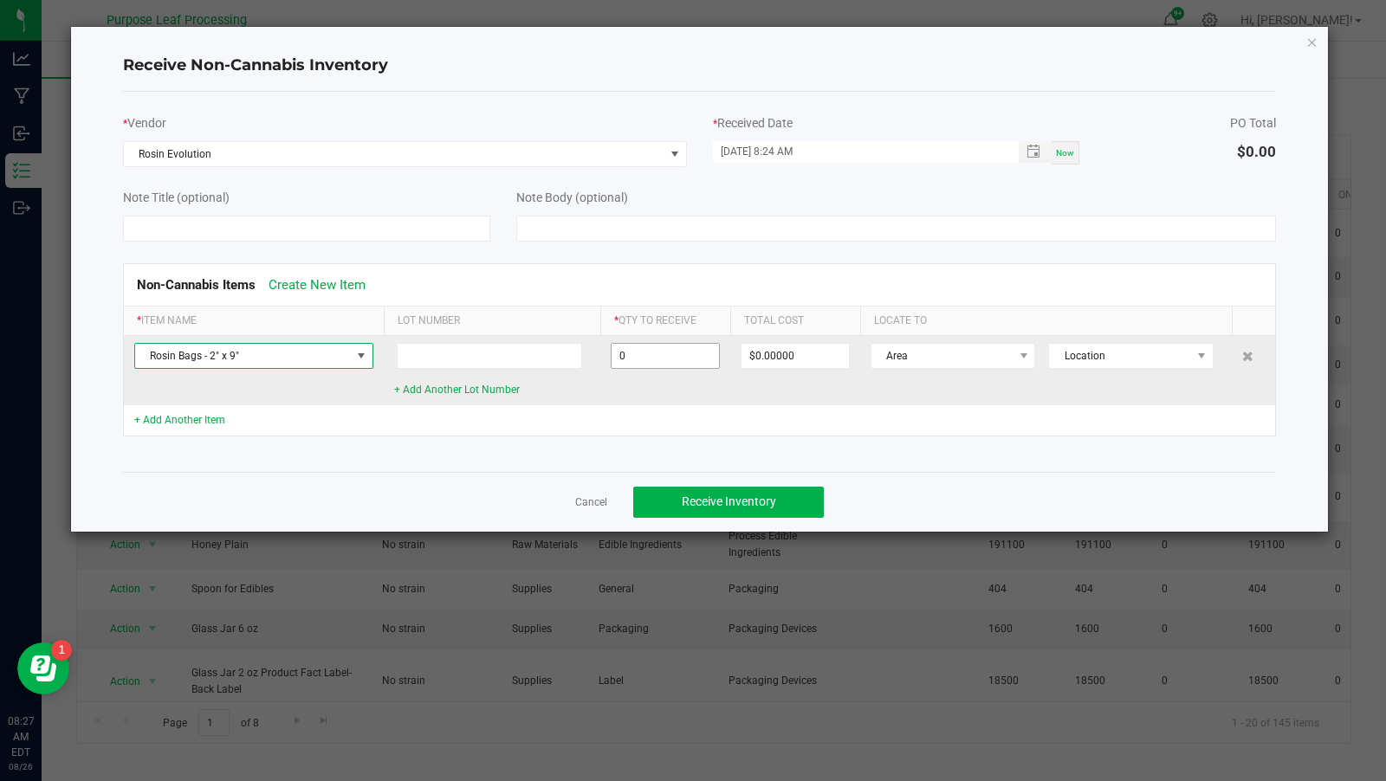
click at [688, 345] on input "0" at bounding box center [665, 356] width 107 height 24
type input "100 ea"
click at [865, 380] on td "Area Location" at bounding box center [1046, 370] width 373 height 69
click at [833, 358] on input "90" at bounding box center [795, 356] width 107 height 24
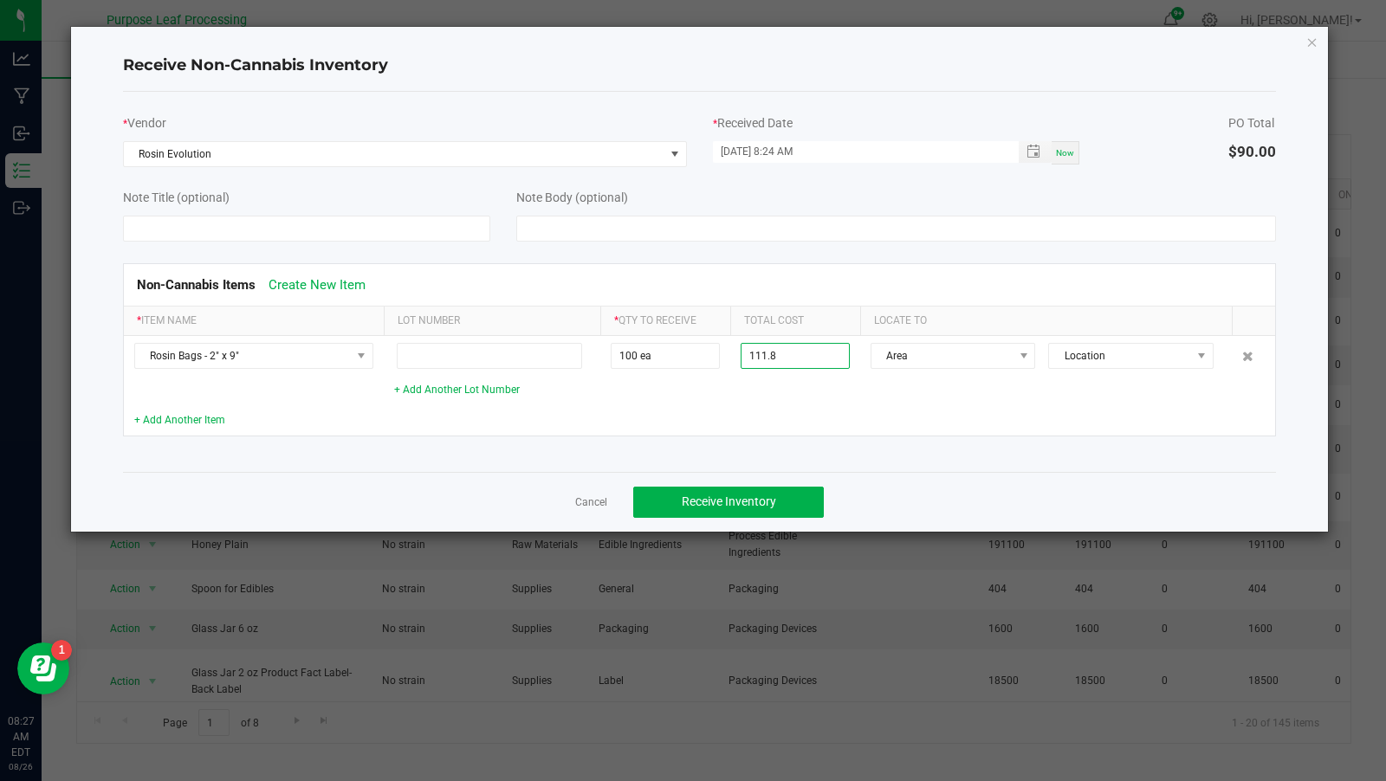
type input "$111.80000"
click at [922, 419] on td at bounding box center [1046, 420] width 373 height 30
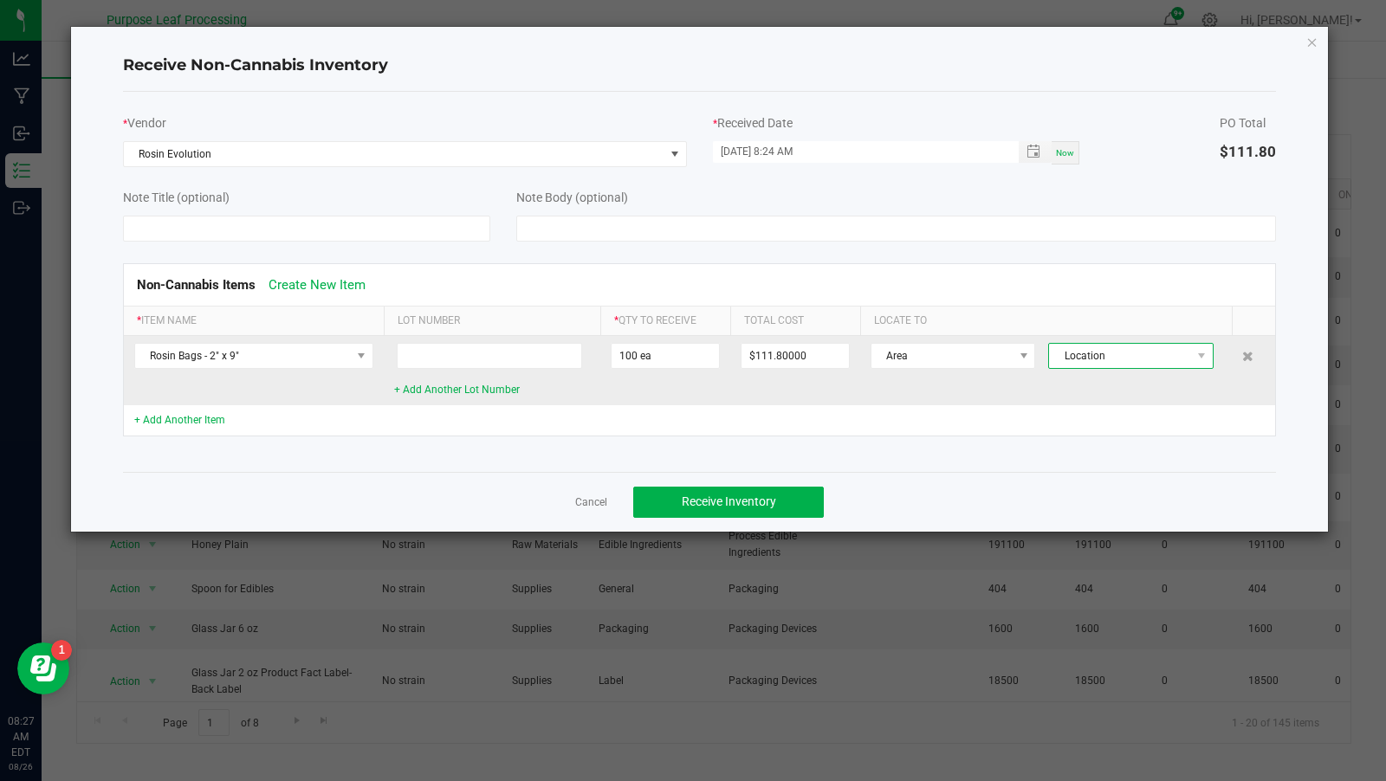
click at [1121, 359] on span "Location" at bounding box center [1120, 356] width 142 height 24
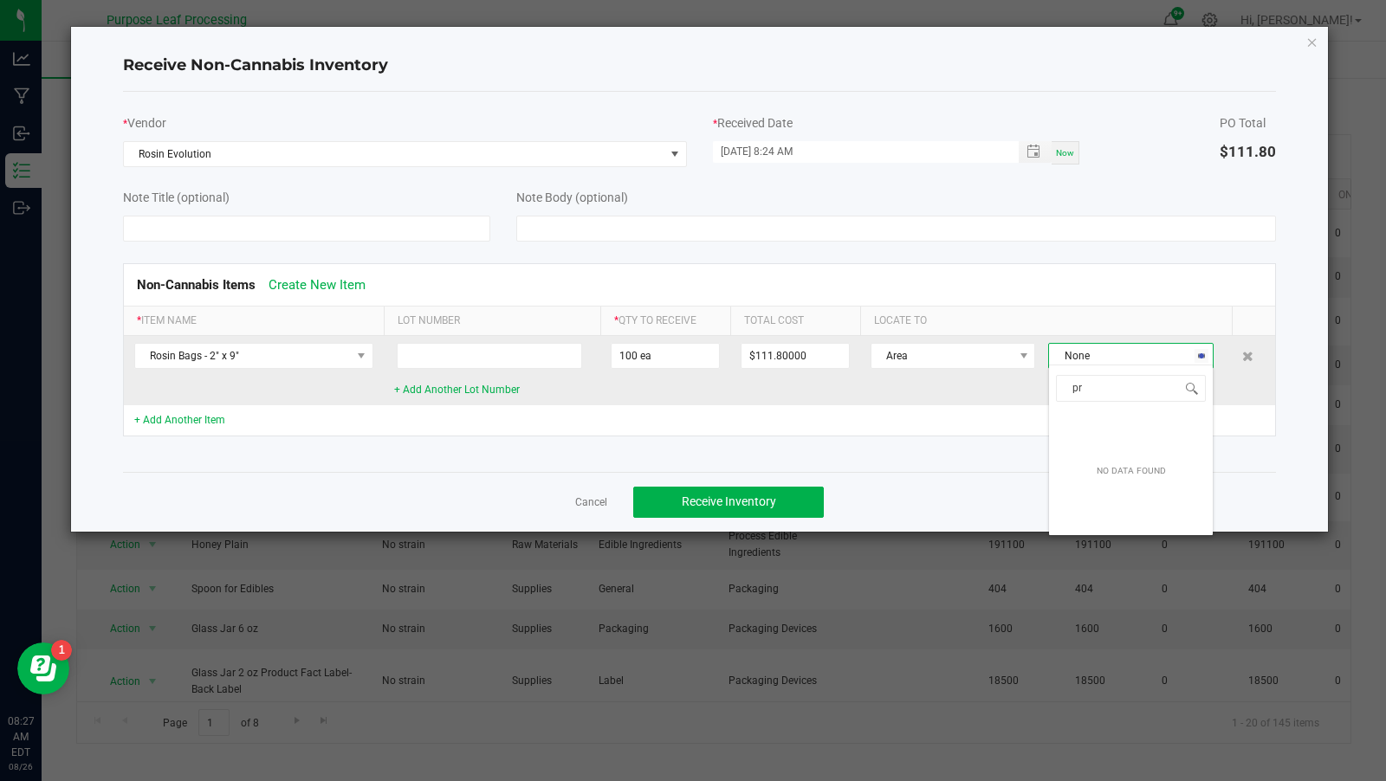
type input "p"
type input "d"
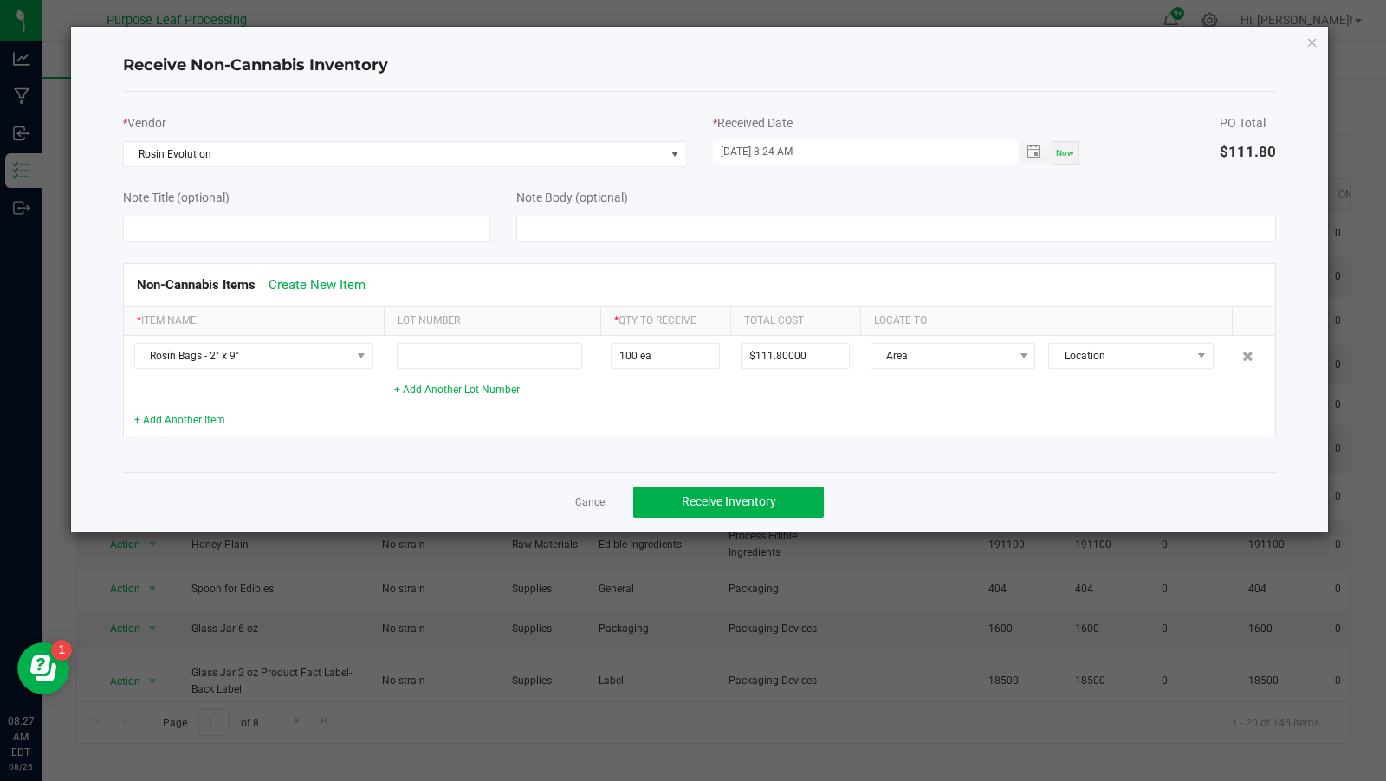
click at [880, 405] on td at bounding box center [1046, 420] width 373 height 30
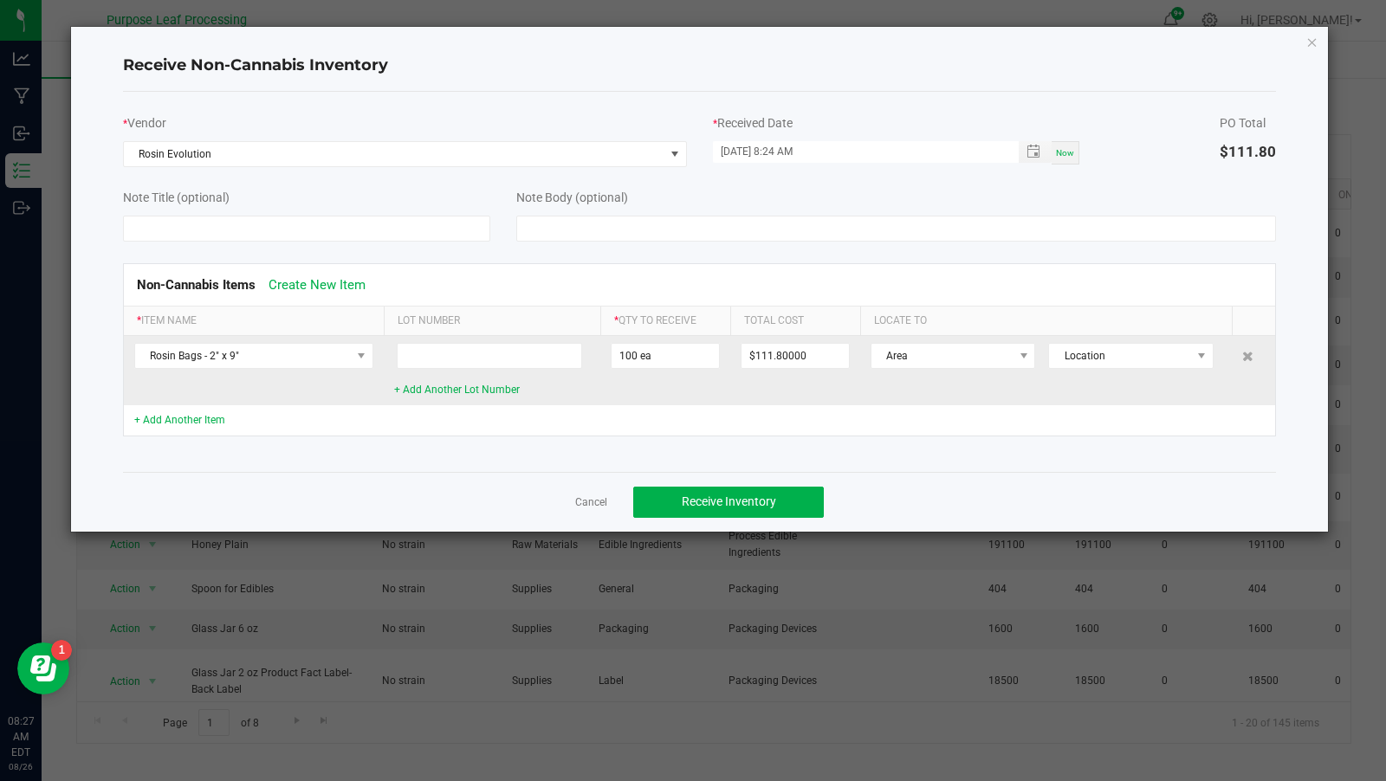
click at [922, 365] on td "Area Location" at bounding box center [1046, 370] width 373 height 69
click at [922, 357] on span "Area" at bounding box center [943, 356] width 142 height 24
type input "d"
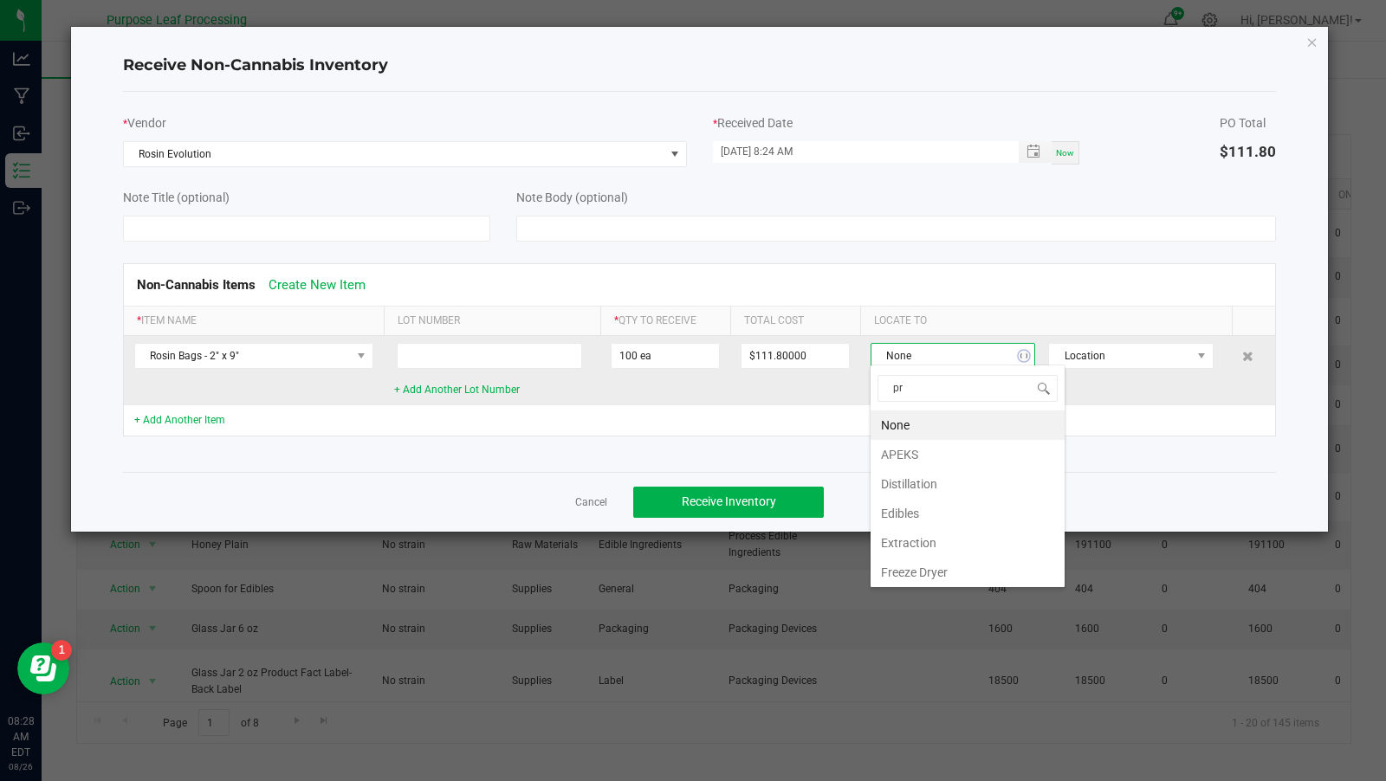
type input "pre"
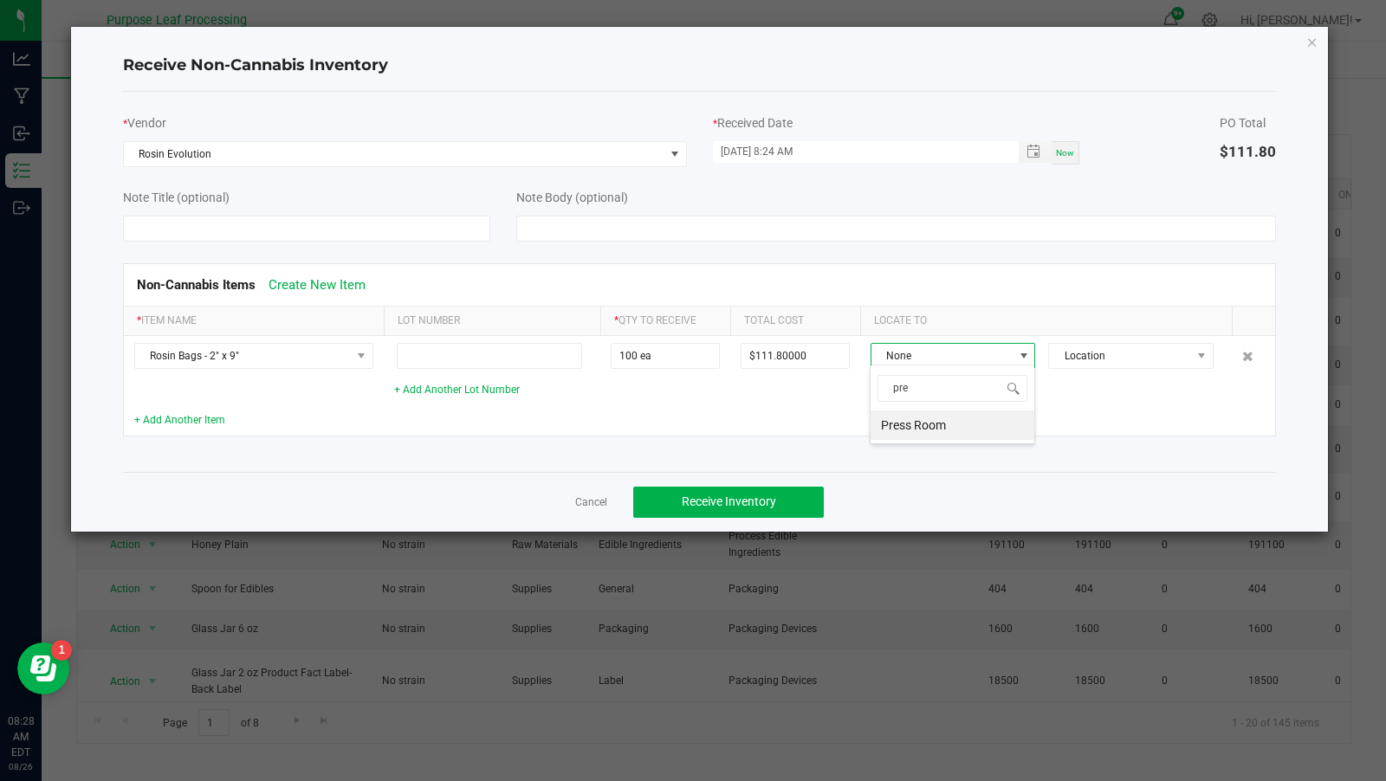
click at [951, 419] on li "Press Room" at bounding box center [953, 425] width 164 height 29
click at [207, 419] on link "+ Add Another Item" at bounding box center [179, 420] width 91 height 12
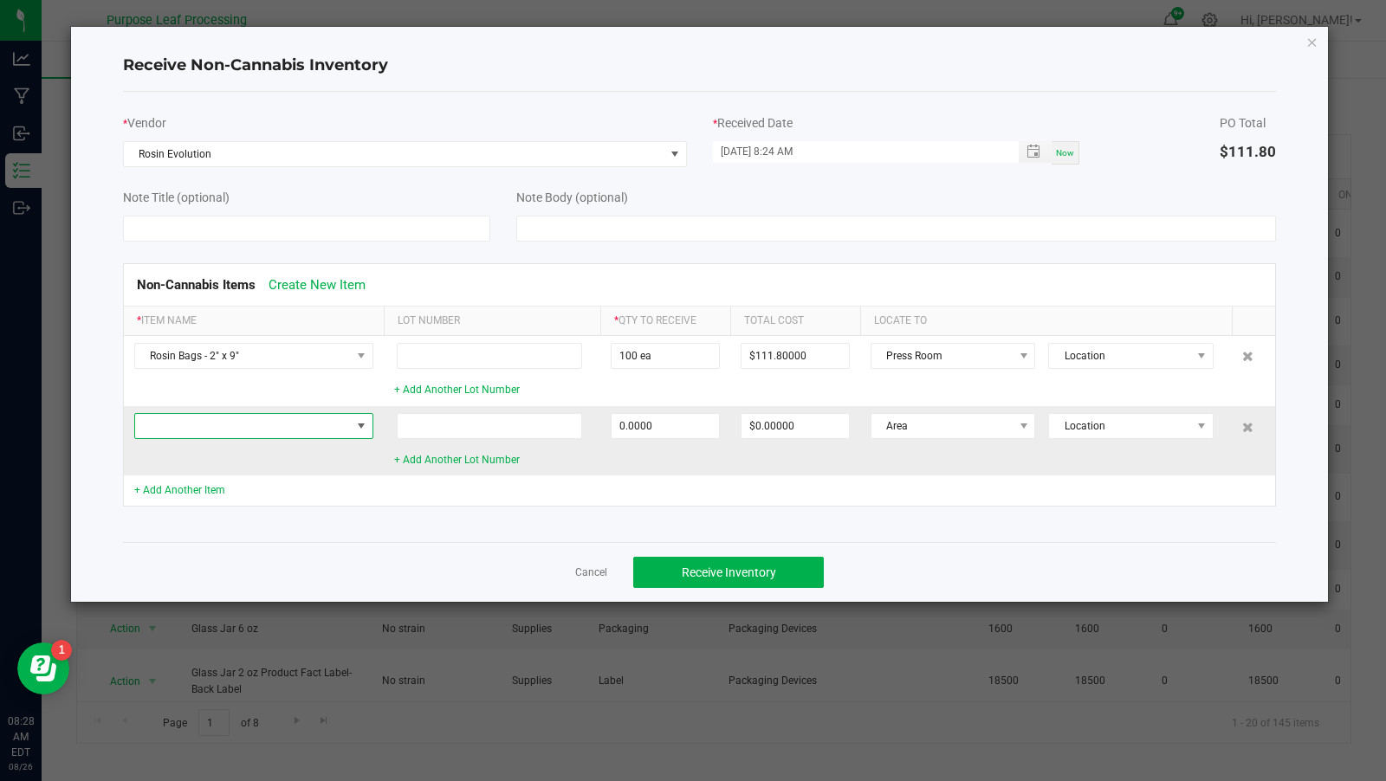
click at [224, 425] on span at bounding box center [243, 426] width 216 height 24
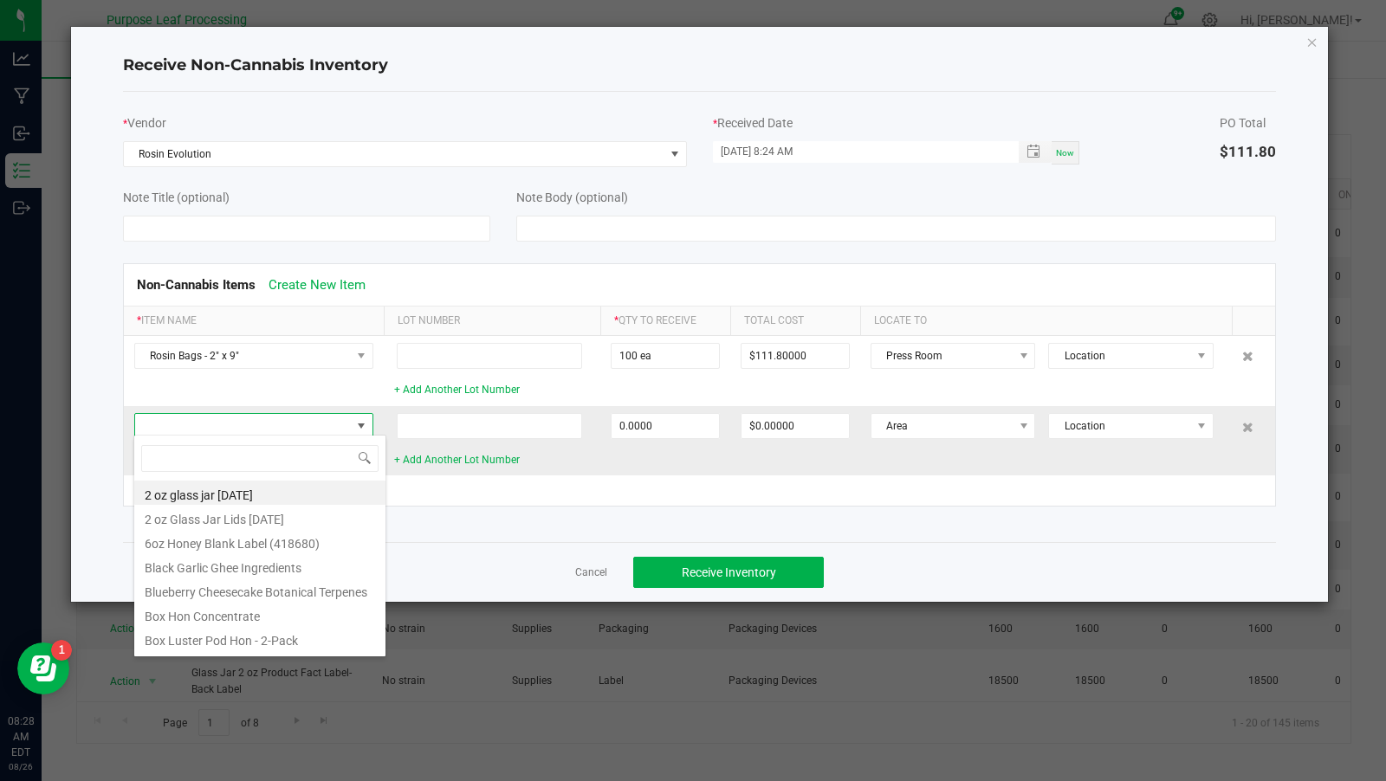
scroll to position [25, 239]
type input "rosin"
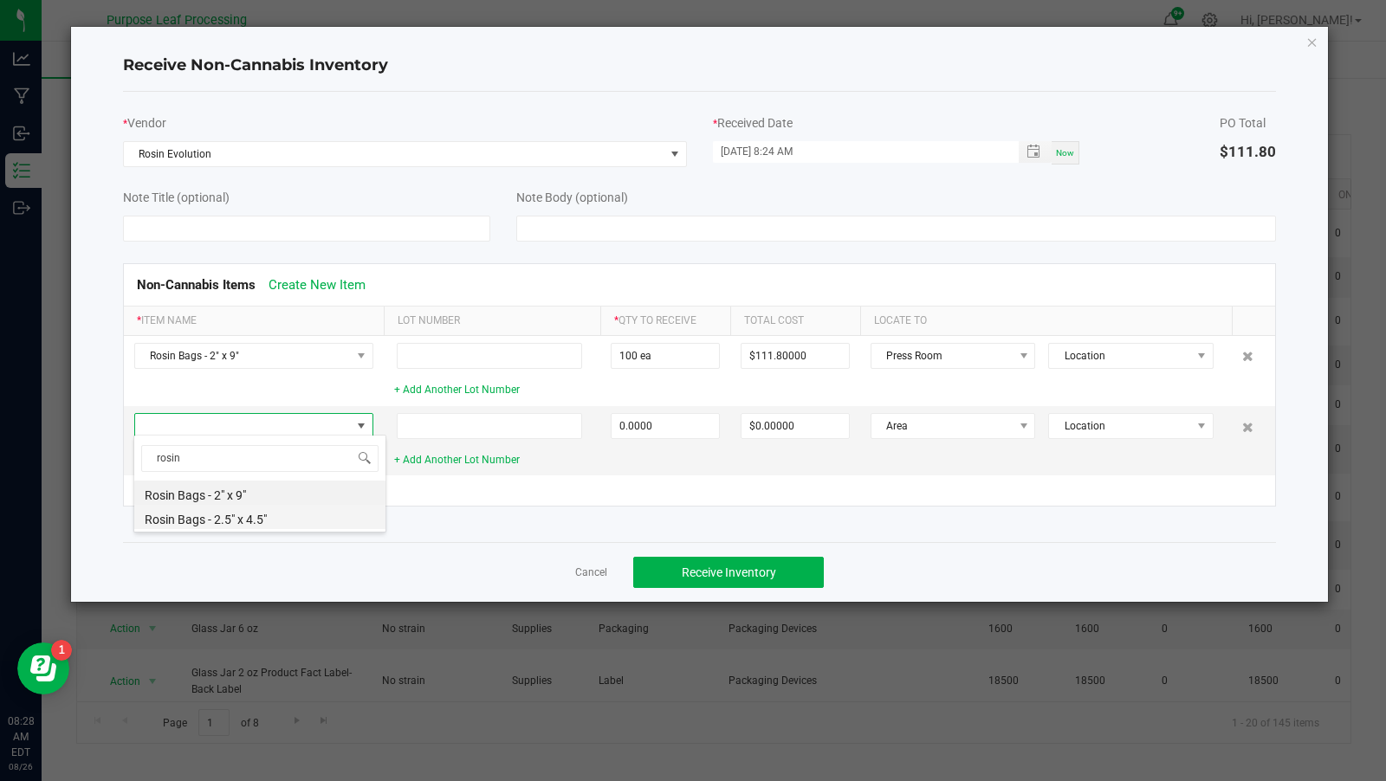
click at [226, 518] on li "Rosin Bags - 2.5" x 4.5"" at bounding box center [260, 517] width 252 height 24
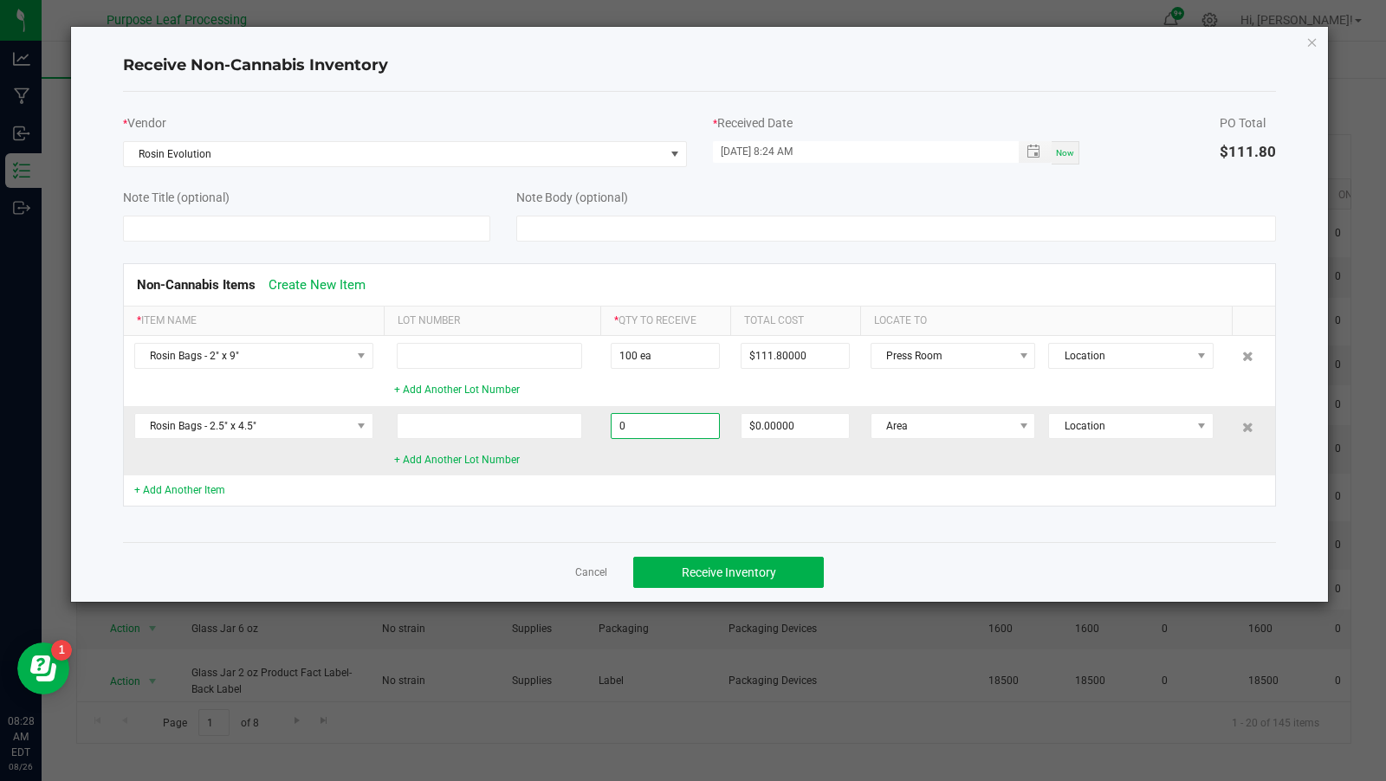
click at [656, 418] on input "0" at bounding box center [665, 426] width 107 height 24
type input "50 ea"
click at [833, 487] on td at bounding box center [795, 491] width 130 height 30
click at [825, 426] on input "28.000000000000004" at bounding box center [795, 426] width 107 height 24
type input "$39.95000"
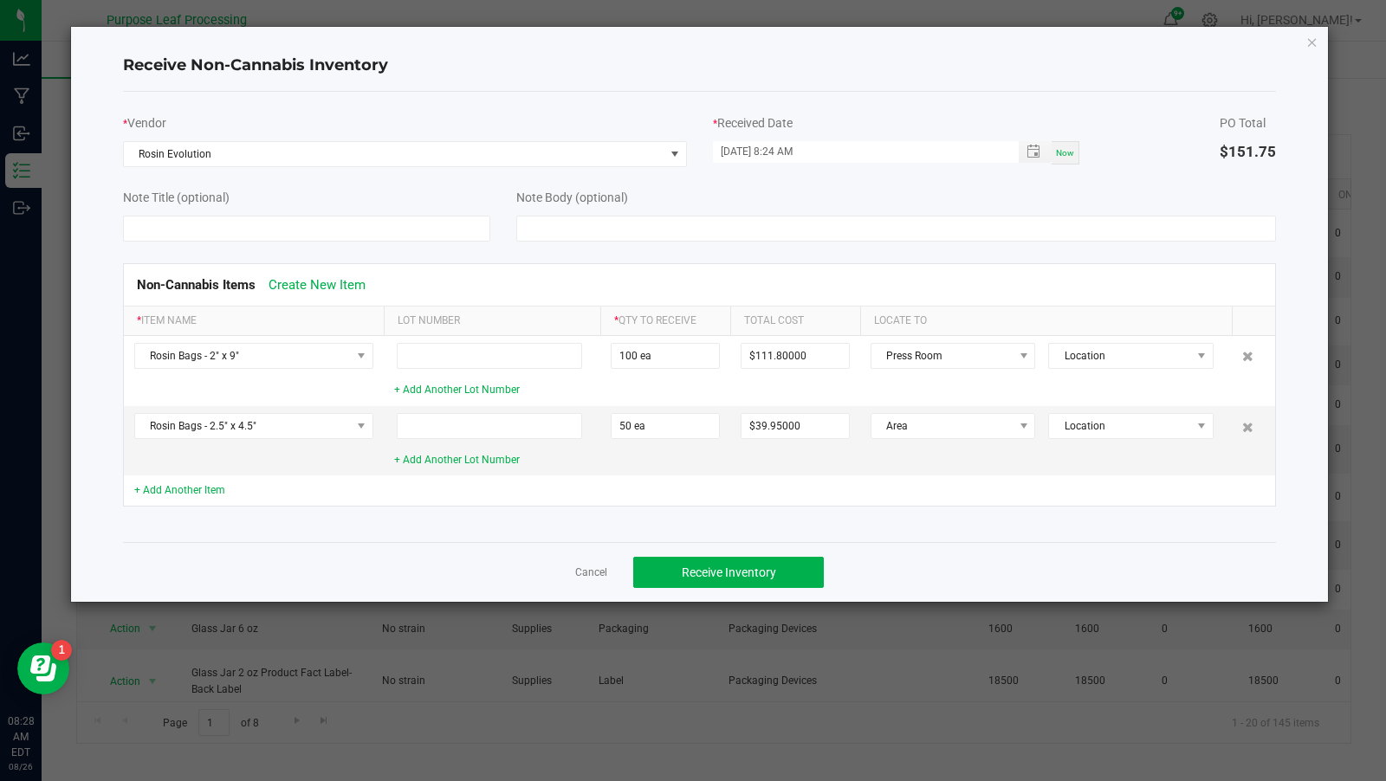
click at [945, 482] on td at bounding box center [1046, 491] width 373 height 30
click at [975, 423] on span "Area" at bounding box center [943, 426] width 142 height 24
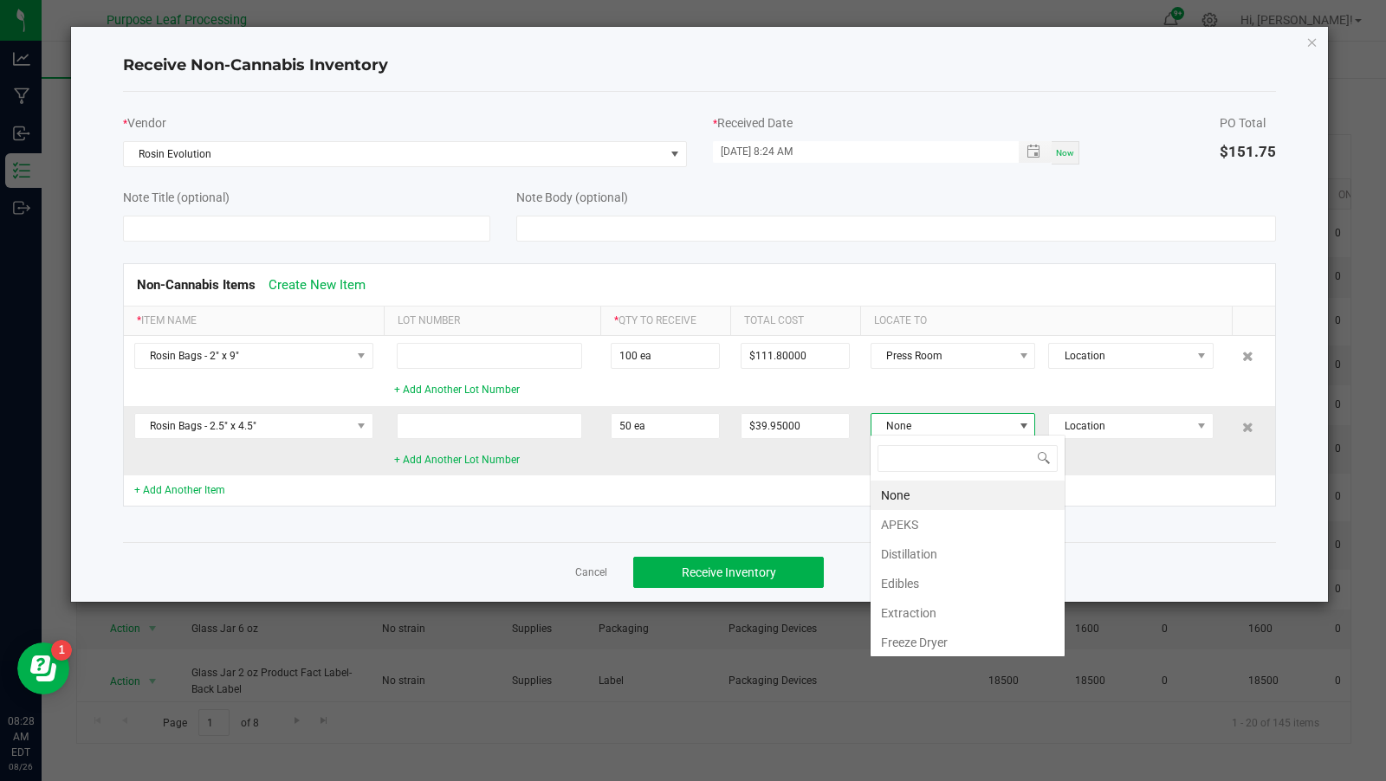
scroll to position [25, 165]
type input "press"
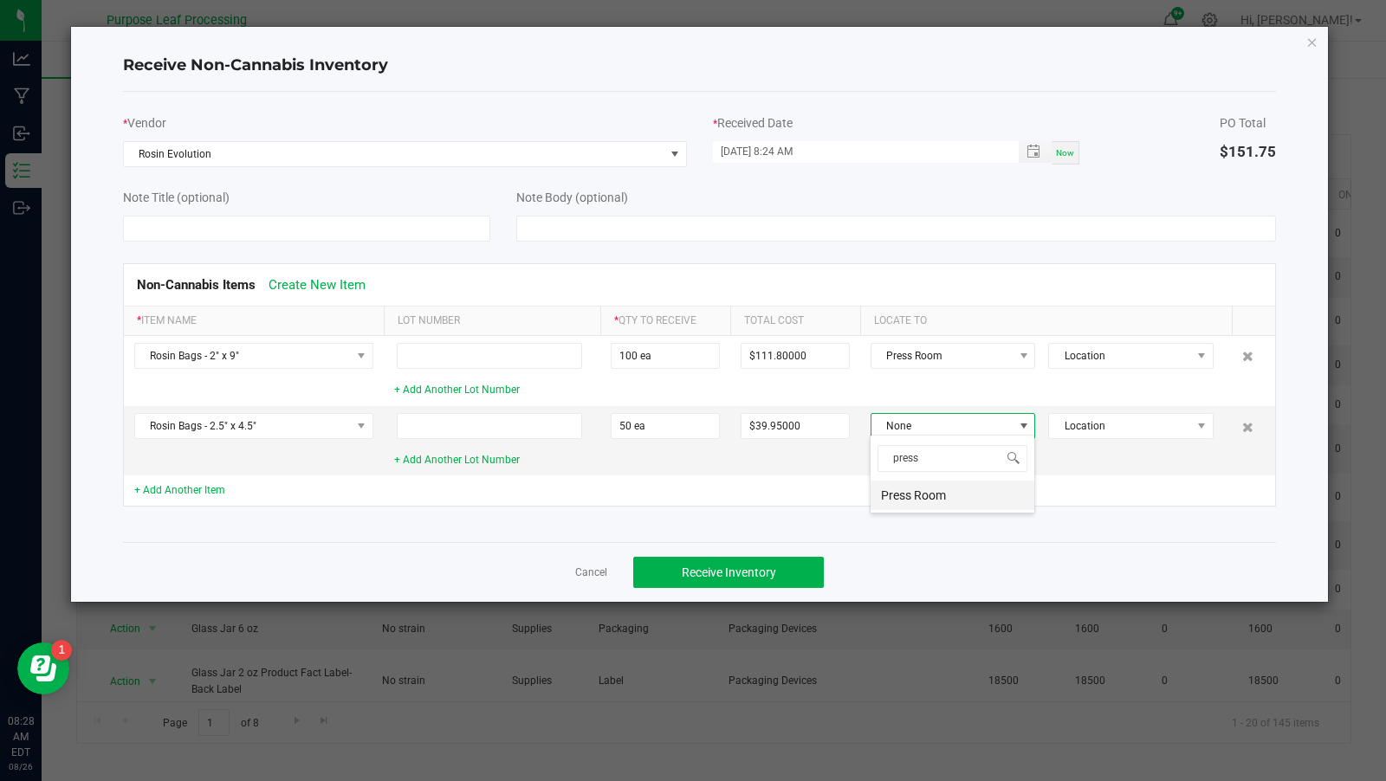
click at [947, 502] on li "Press Room" at bounding box center [953, 495] width 164 height 29
click at [846, 499] on td at bounding box center [795, 491] width 130 height 30
click at [1069, 152] on span "Now" at bounding box center [1065, 153] width 18 height 10
type input "[DATE] 8:28 AM"
click at [705, 571] on span "Receive Inventory" at bounding box center [729, 573] width 94 height 14
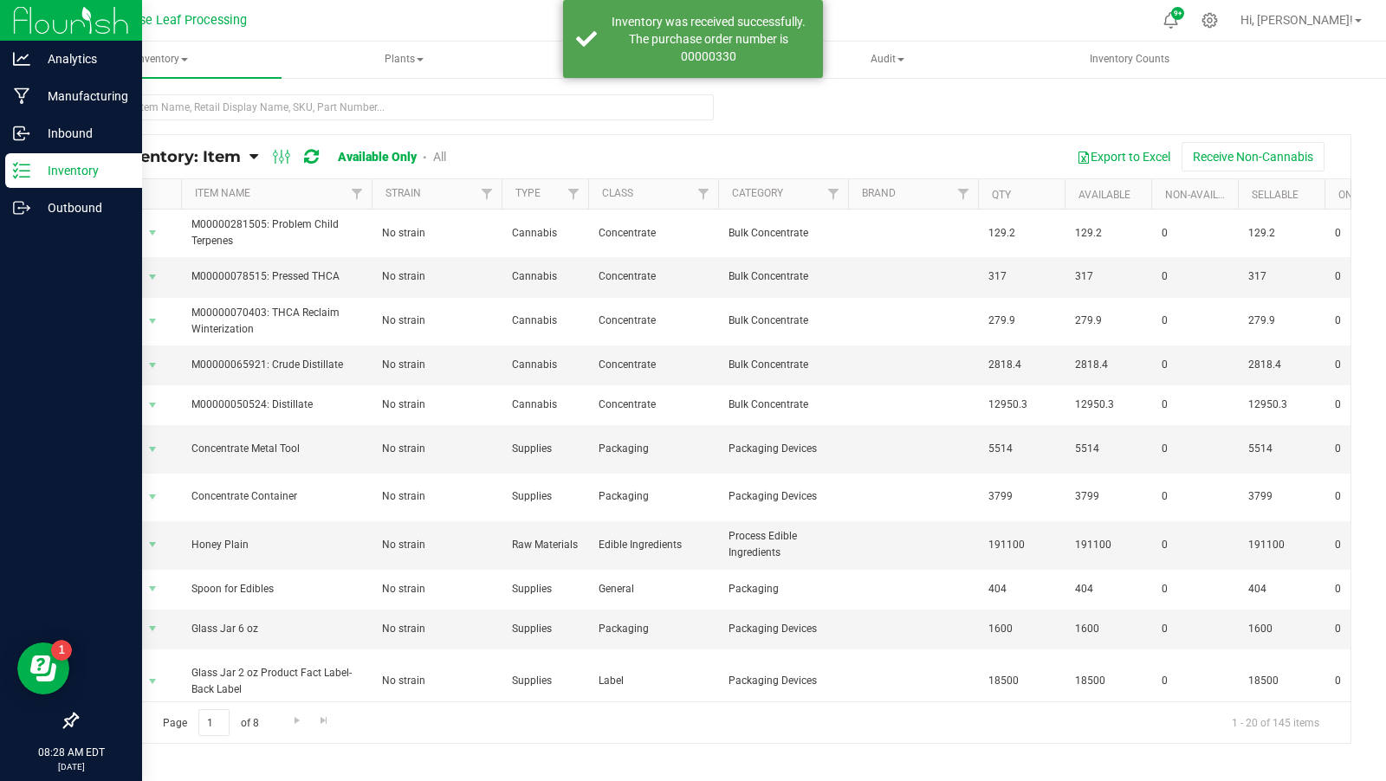
click at [111, 168] on p "Inventory" at bounding box center [82, 170] width 104 height 21
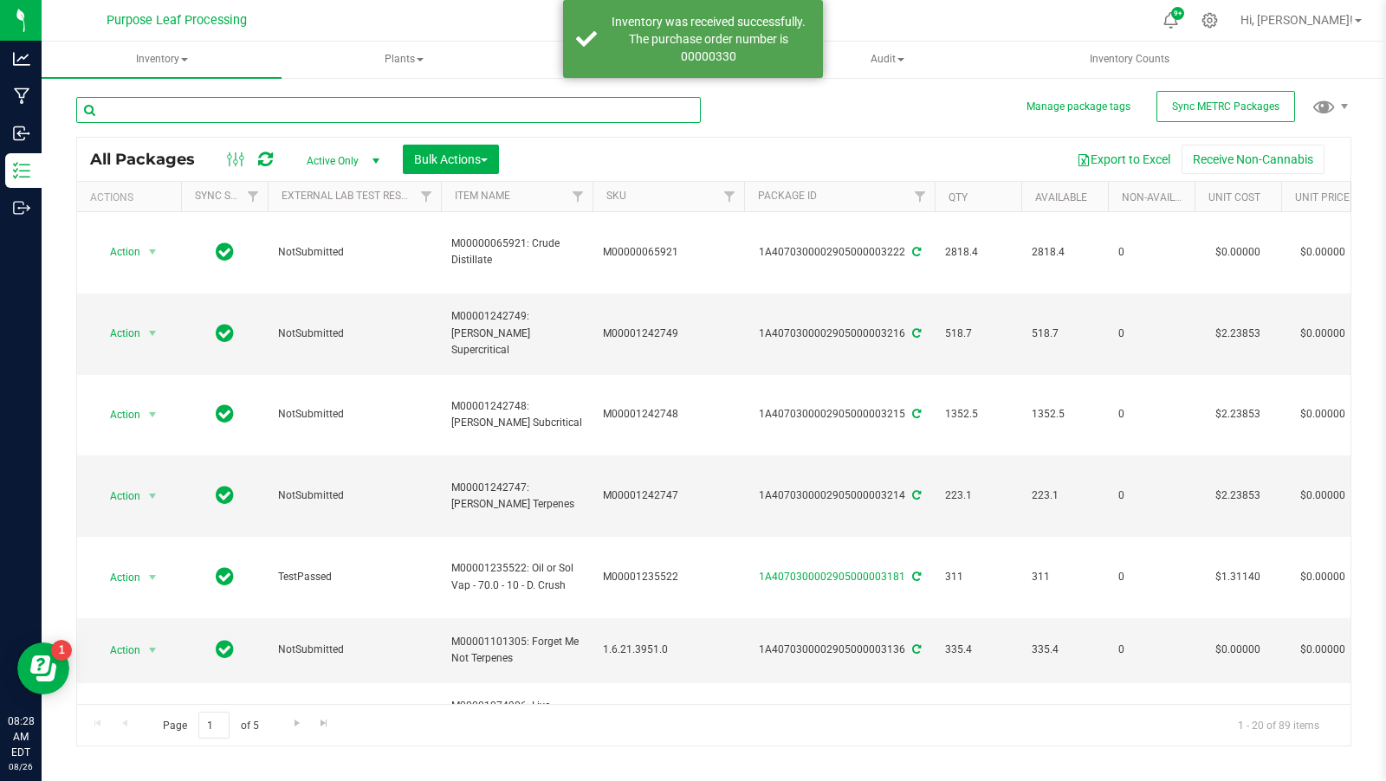
click at [209, 113] on input "text" at bounding box center [388, 110] width 625 height 26
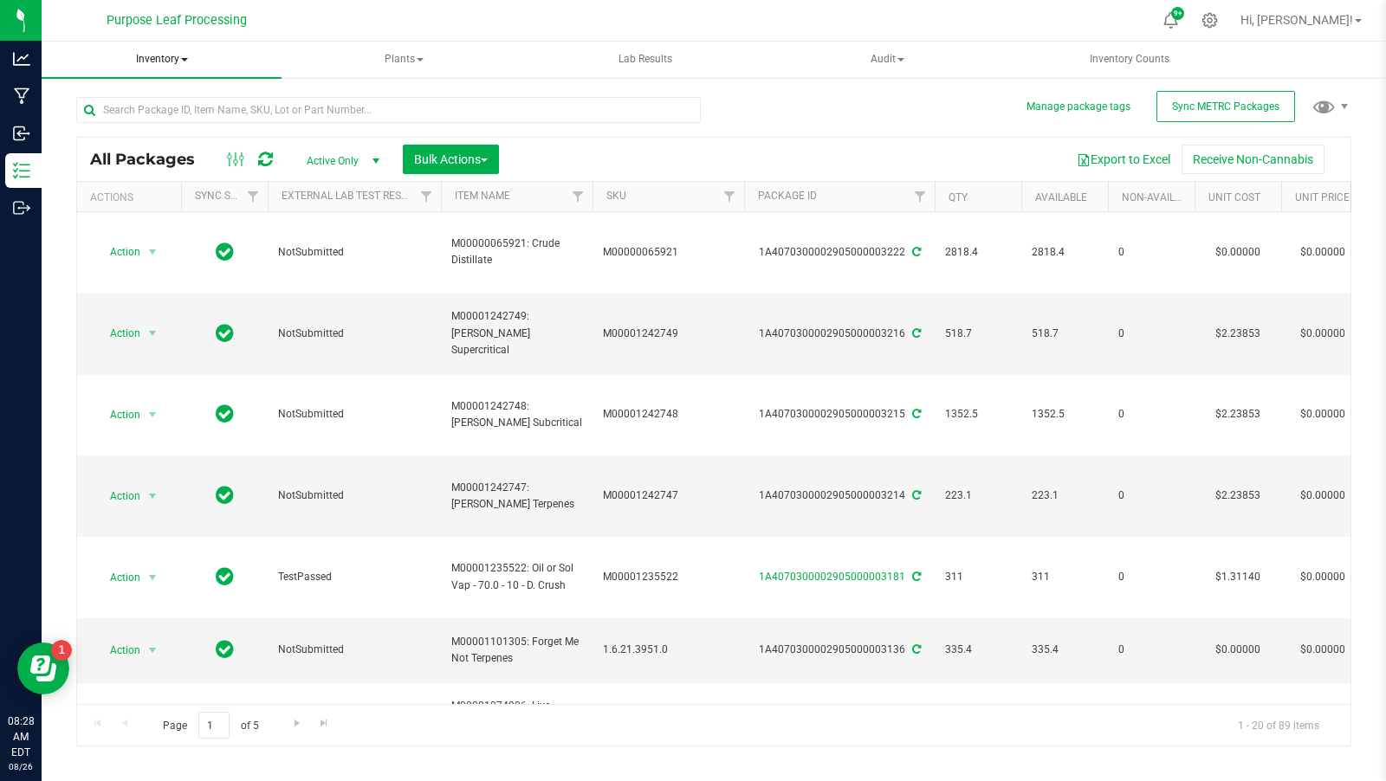
click at [175, 56] on span "Inventory" at bounding box center [162, 60] width 240 height 36
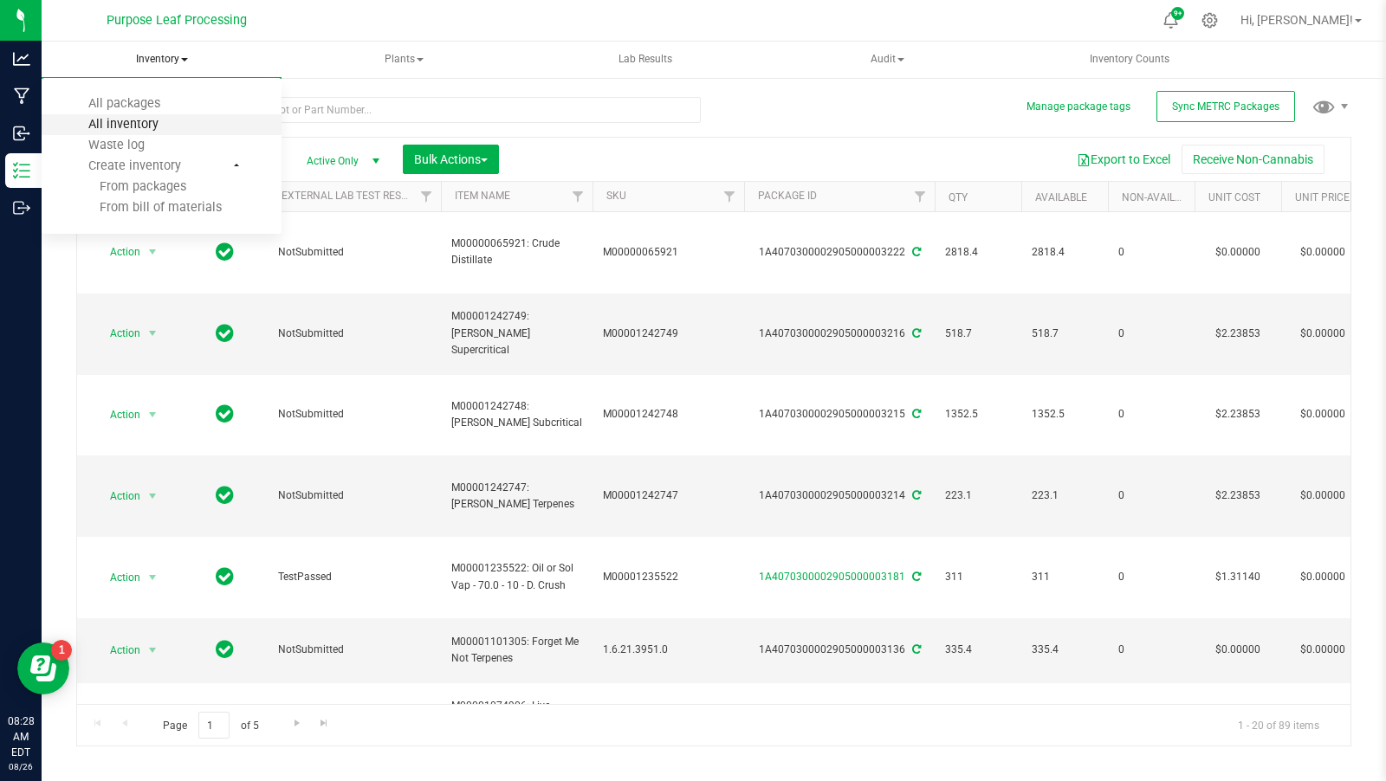
click at [178, 123] on span "All inventory" at bounding box center [123, 124] width 117 height 15
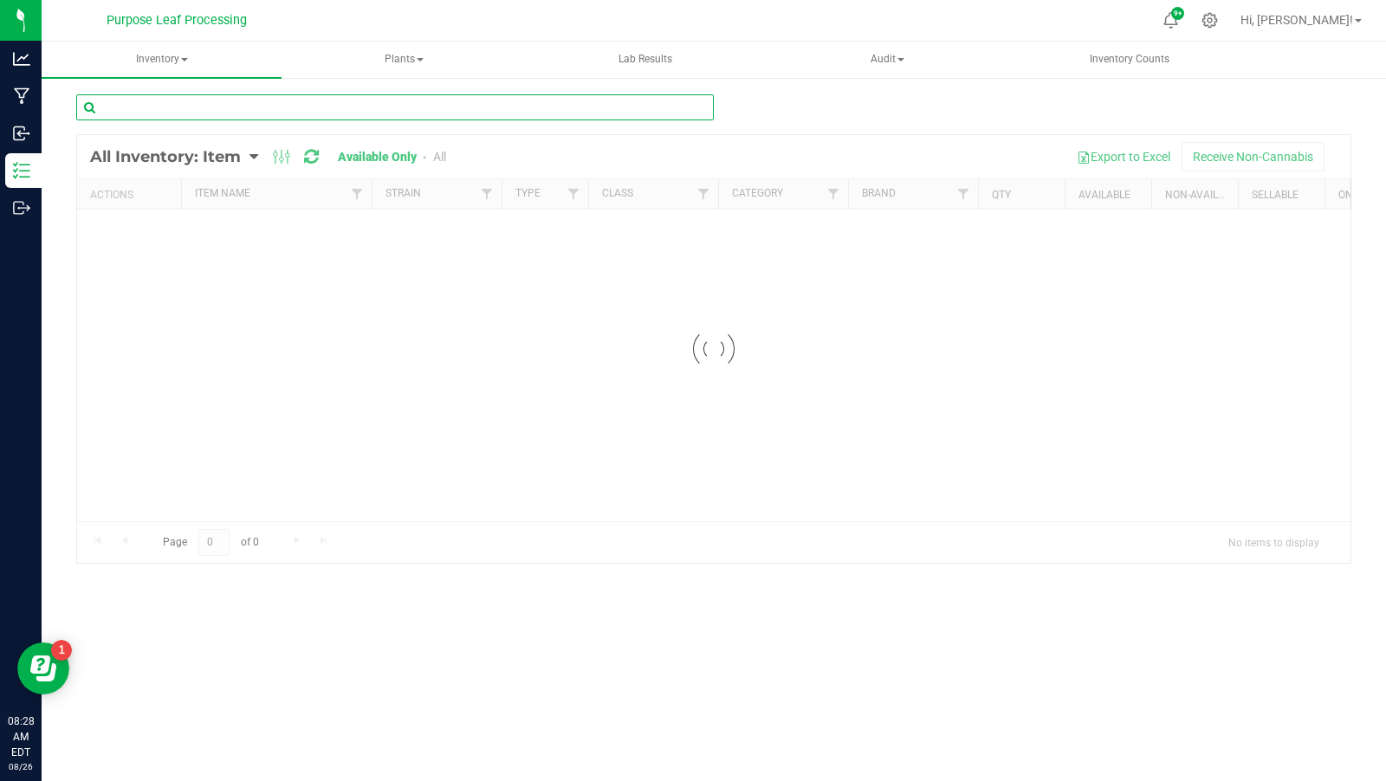
click at [247, 116] on input "text" at bounding box center [395, 107] width 638 height 26
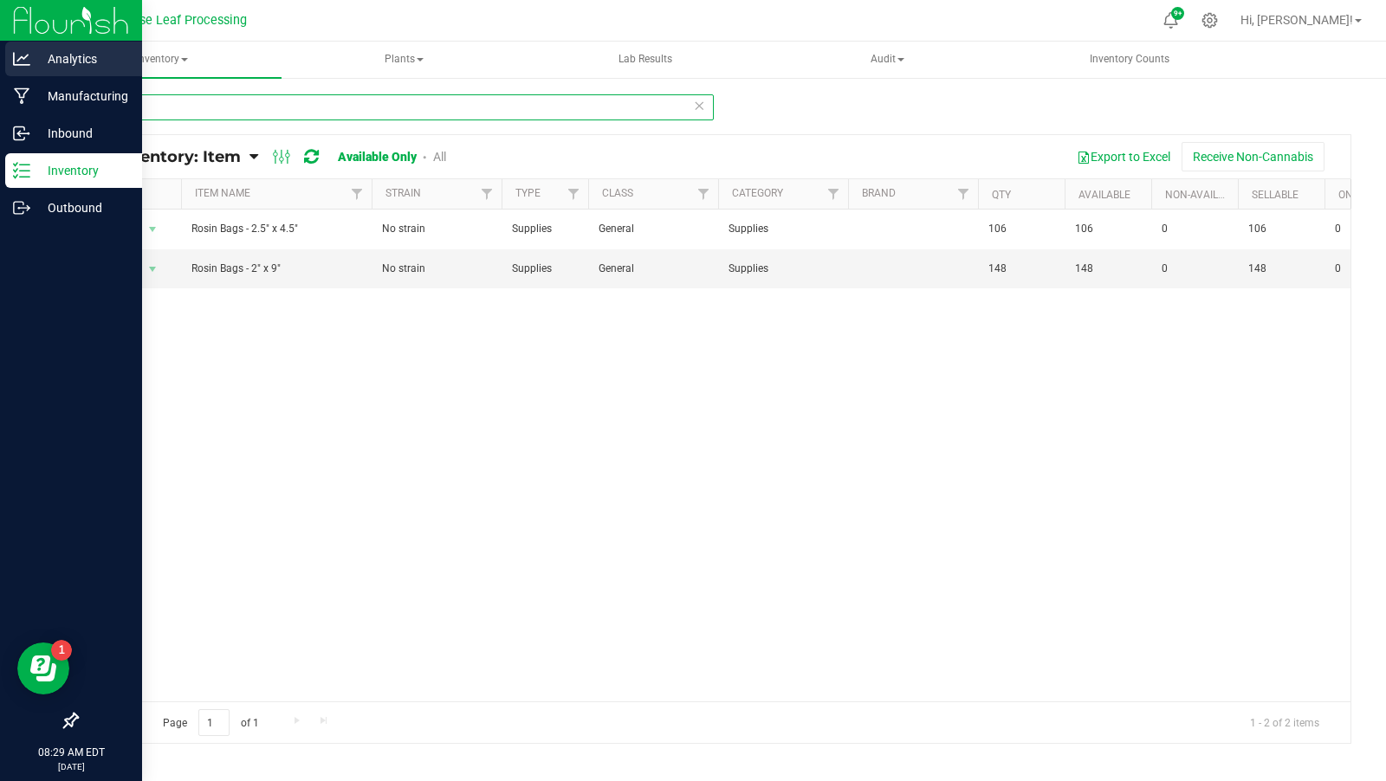
type input "rosin"
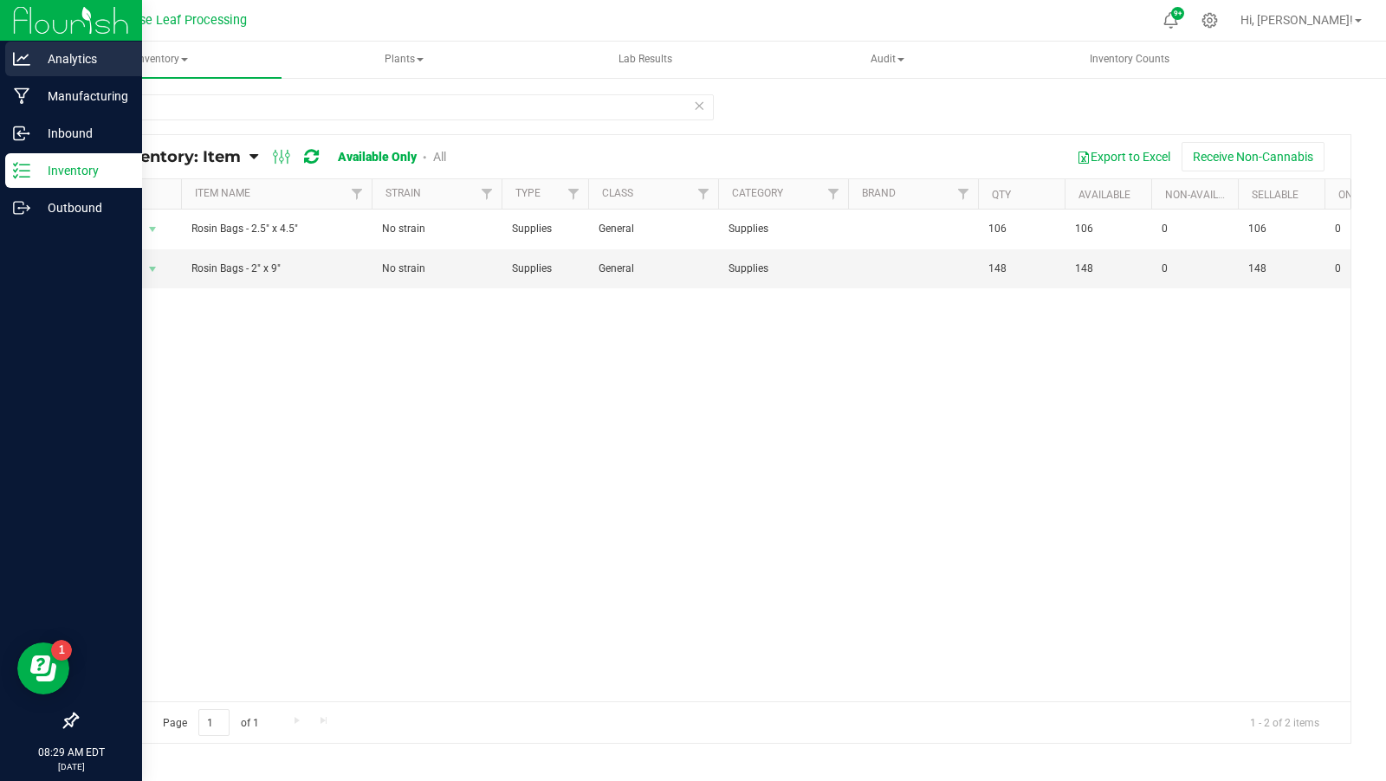
click at [33, 52] on p "Analytics" at bounding box center [82, 59] width 104 height 21
click at [53, 68] on p "Analytics" at bounding box center [82, 59] width 104 height 21
